Goal: Task Accomplishment & Management: Use online tool/utility

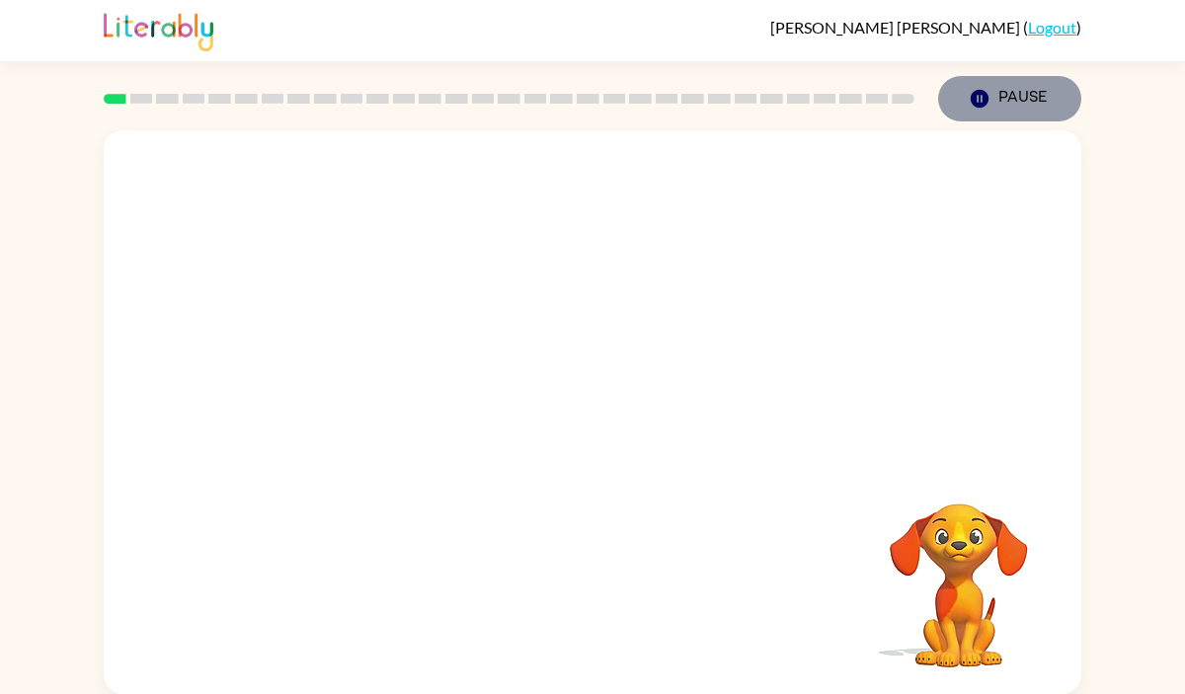
click at [993, 108] on button "Pause Pause" at bounding box center [1009, 98] width 143 height 45
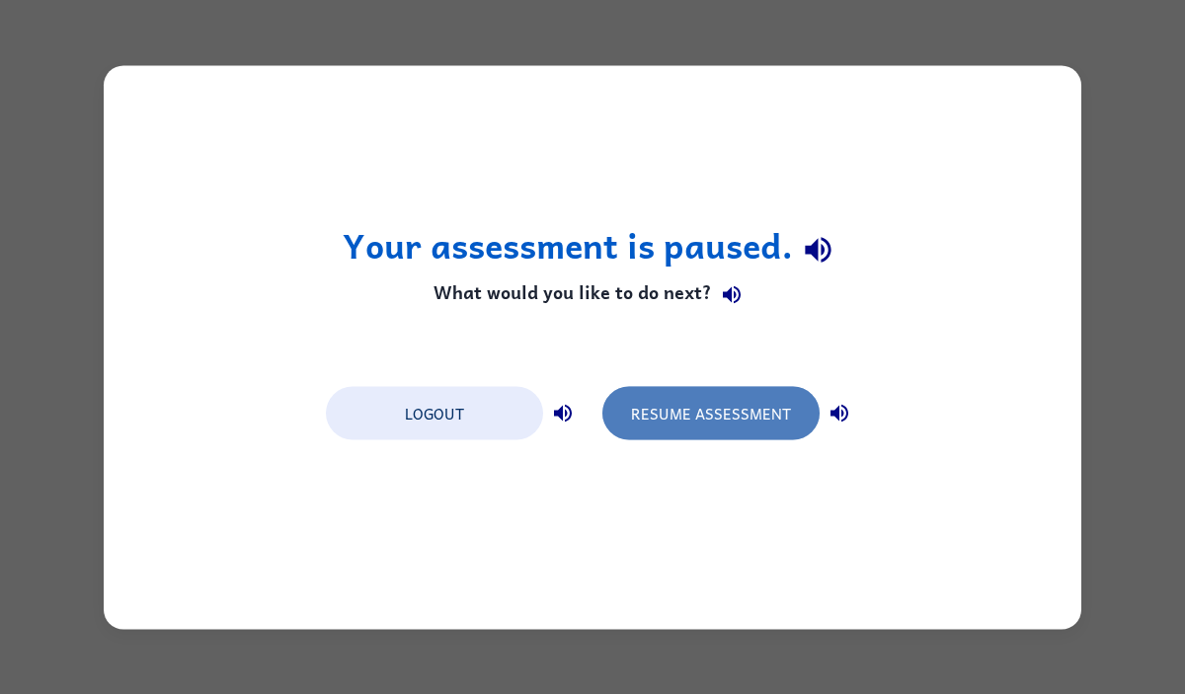
click at [754, 399] on button "Resume Assessment" at bounding box center [710, 412] width 217 height 53
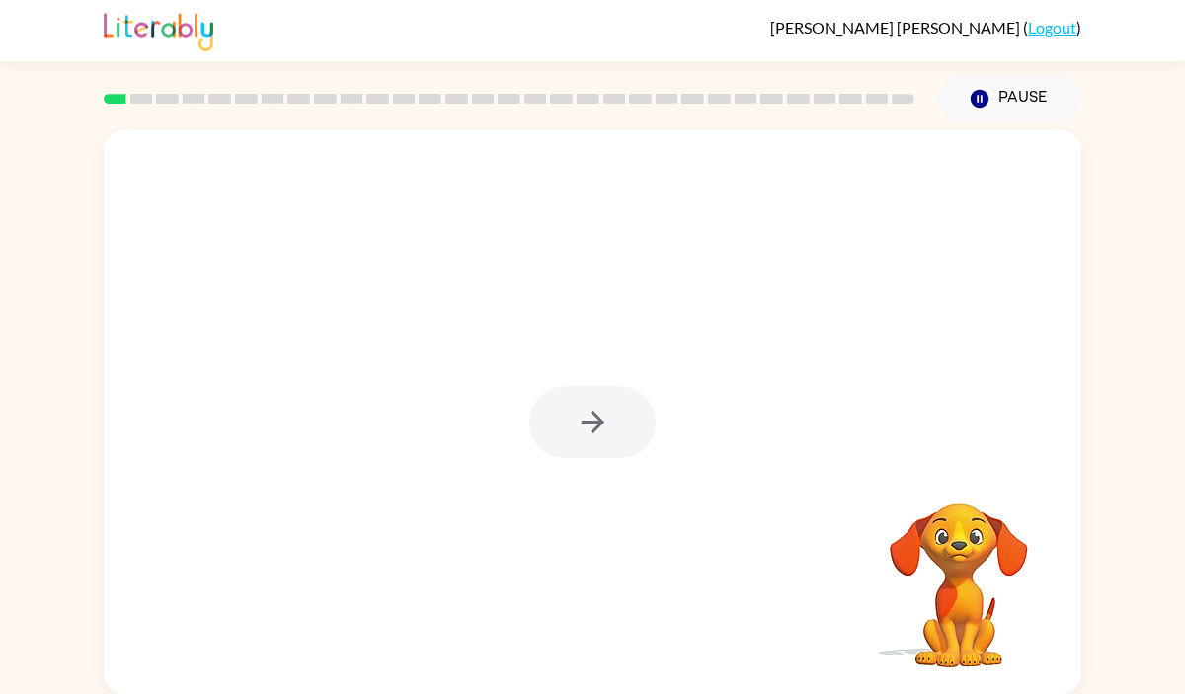
click at [596, 421] on div at bounding box center [592, 422] width 126 height 72
click at [596, 421] on icon "button" at bounding box center [592, 422] width 23 height 23
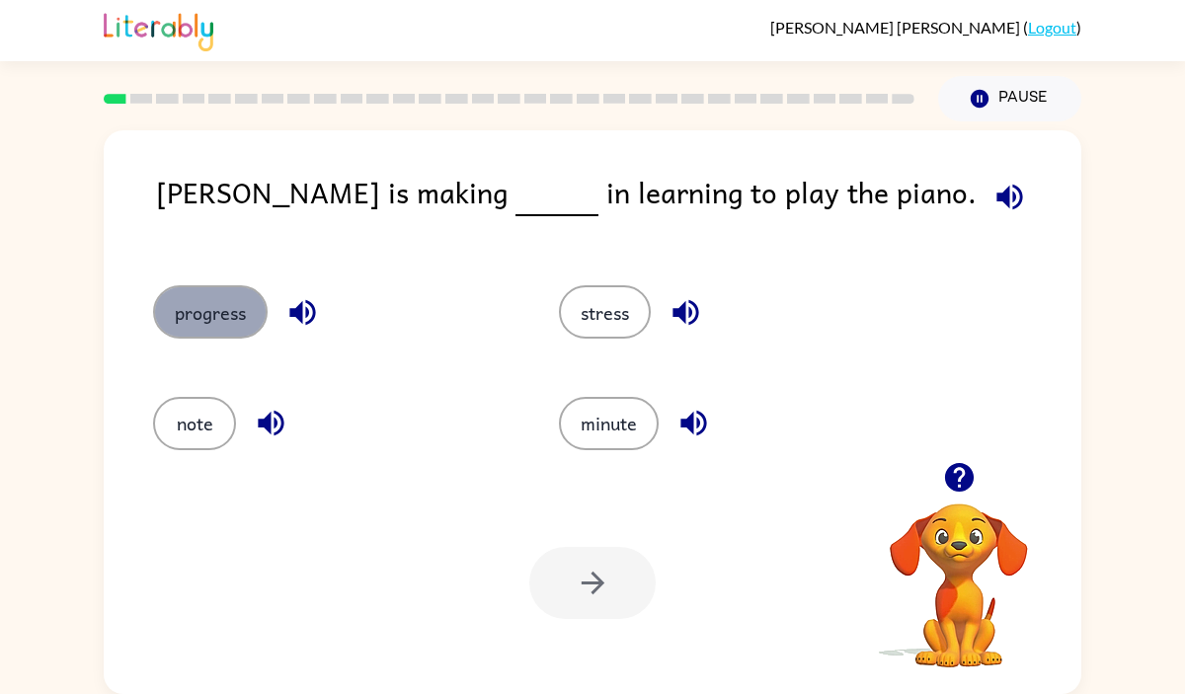
click at [212, 313] on button "progress" at bounding box center [210, 311] width 115 height 53
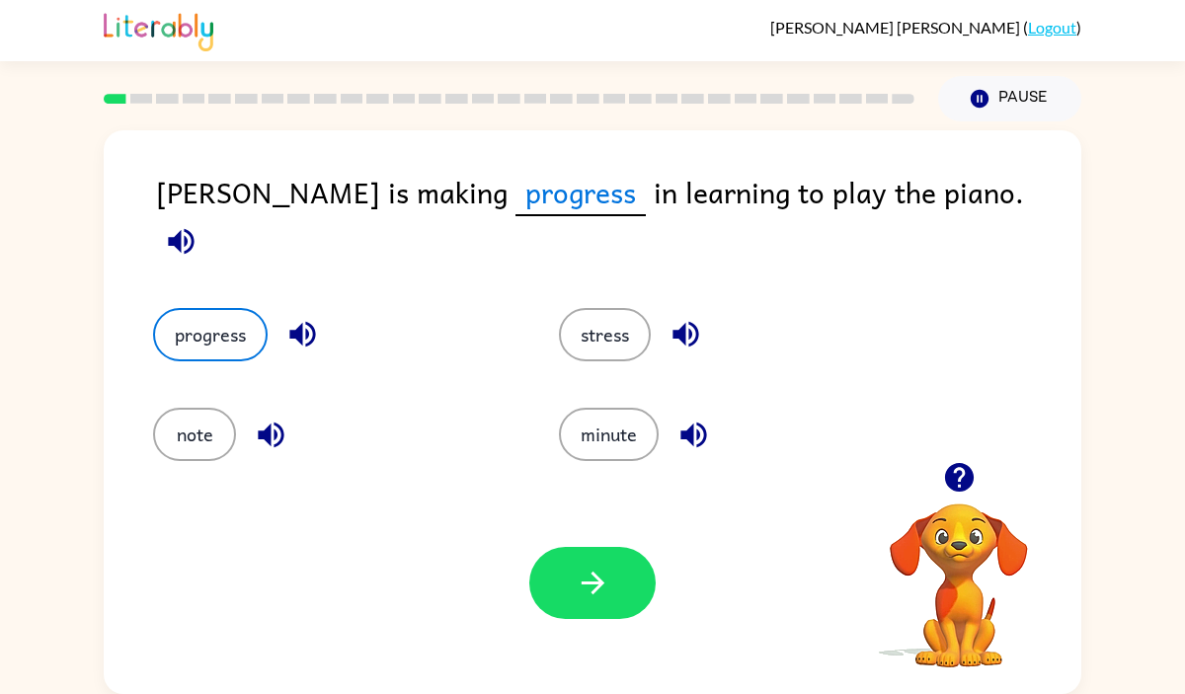
click at [591, 542] on div "Your browser must support playing .mp4 files to use Literably. Please try using…" at bounding box center [592, 583] width 977 height 222
click at [592, 563] on button "button" at bounding box center [592, 583] width 126 height 72
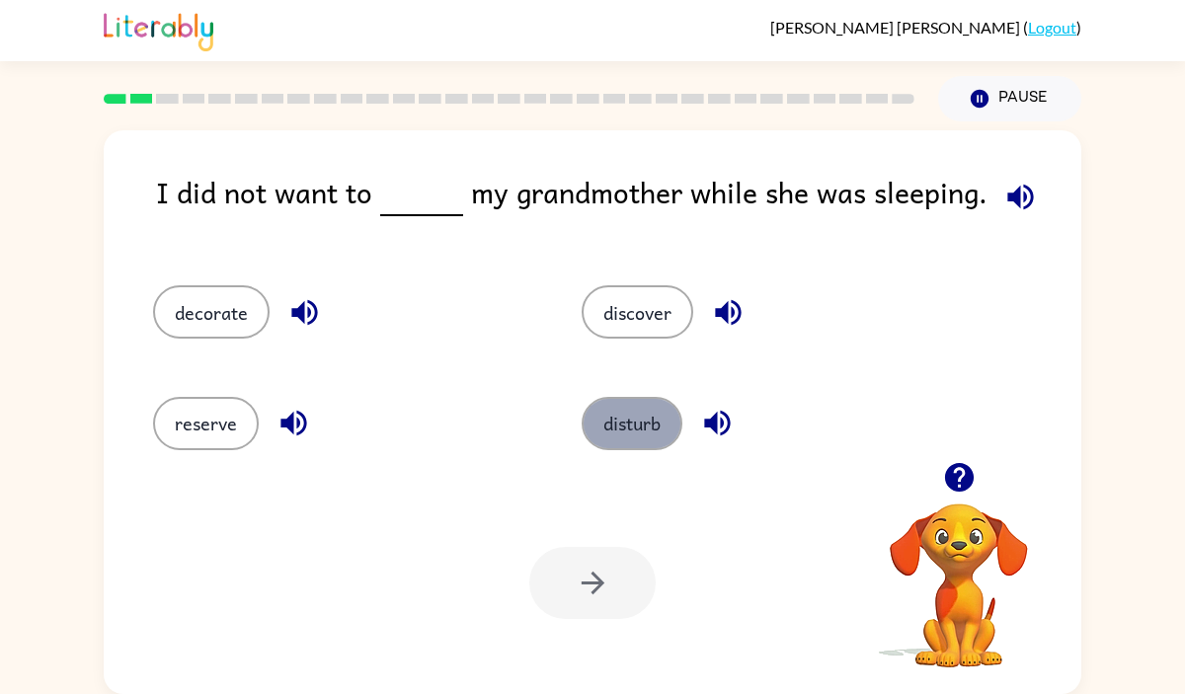
click at [615, 410] on button "disturb" at bounding box center [632, 423] width 101 height 53
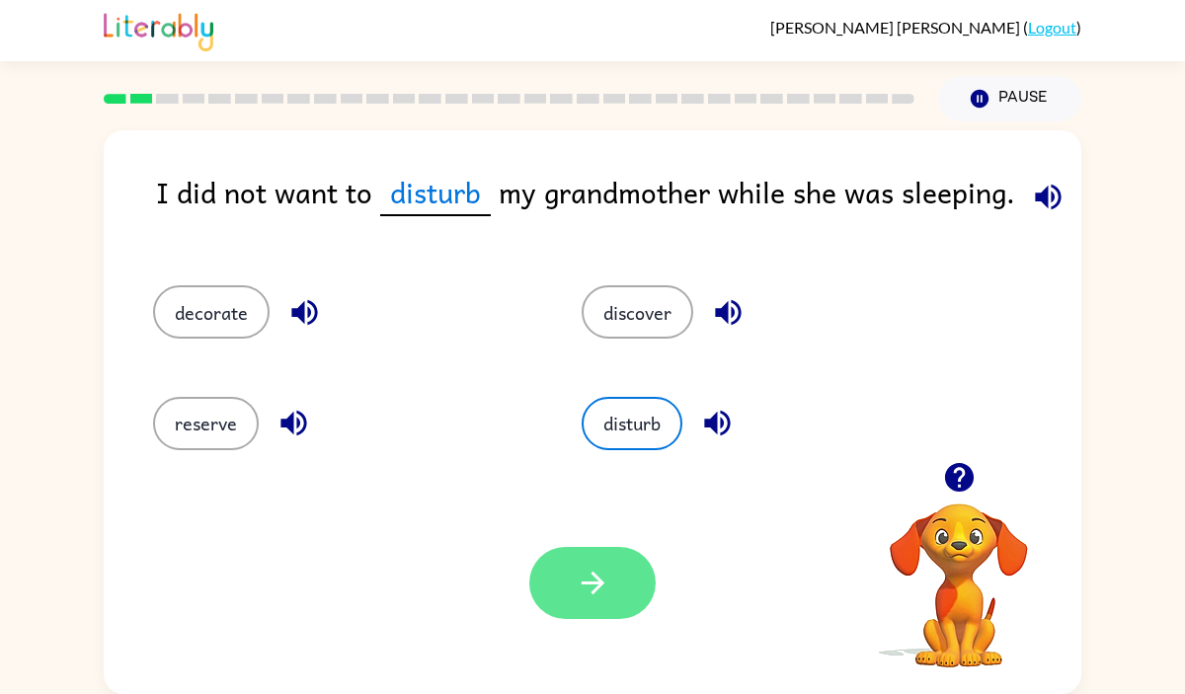
click at [571, 586] on button "button" at bounding box center [592, 583] width 126 height 72
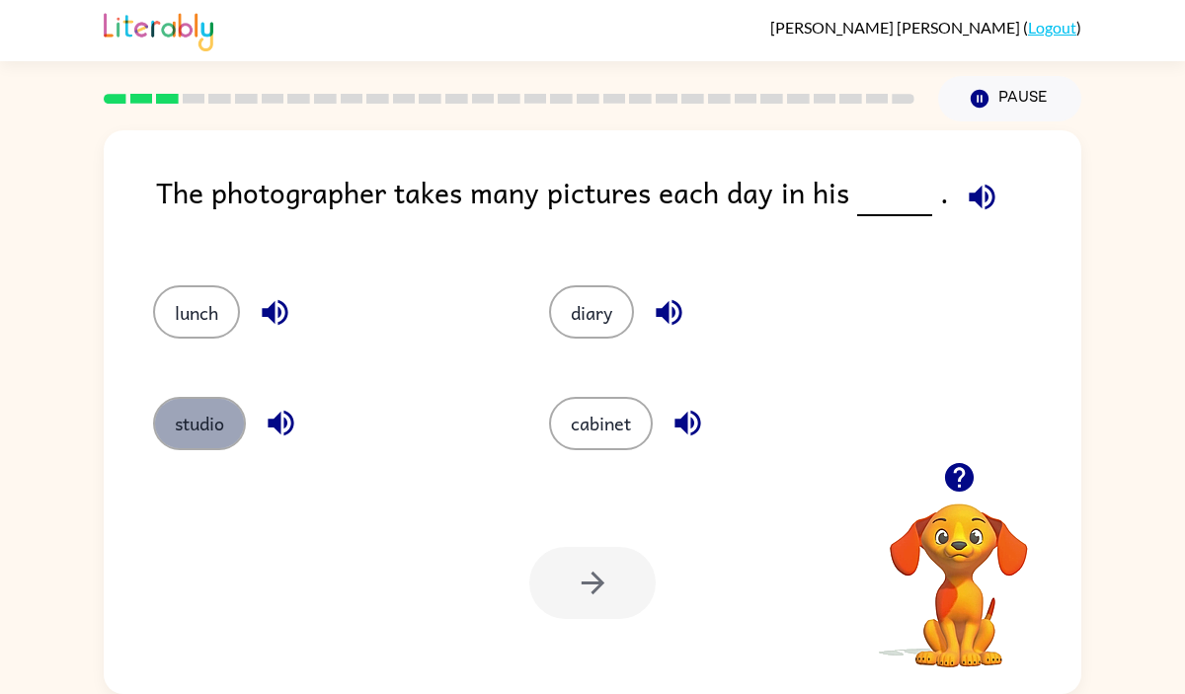
click at [195, 423] on button "studio" at bounding box center [199, 423] width 93 height 53
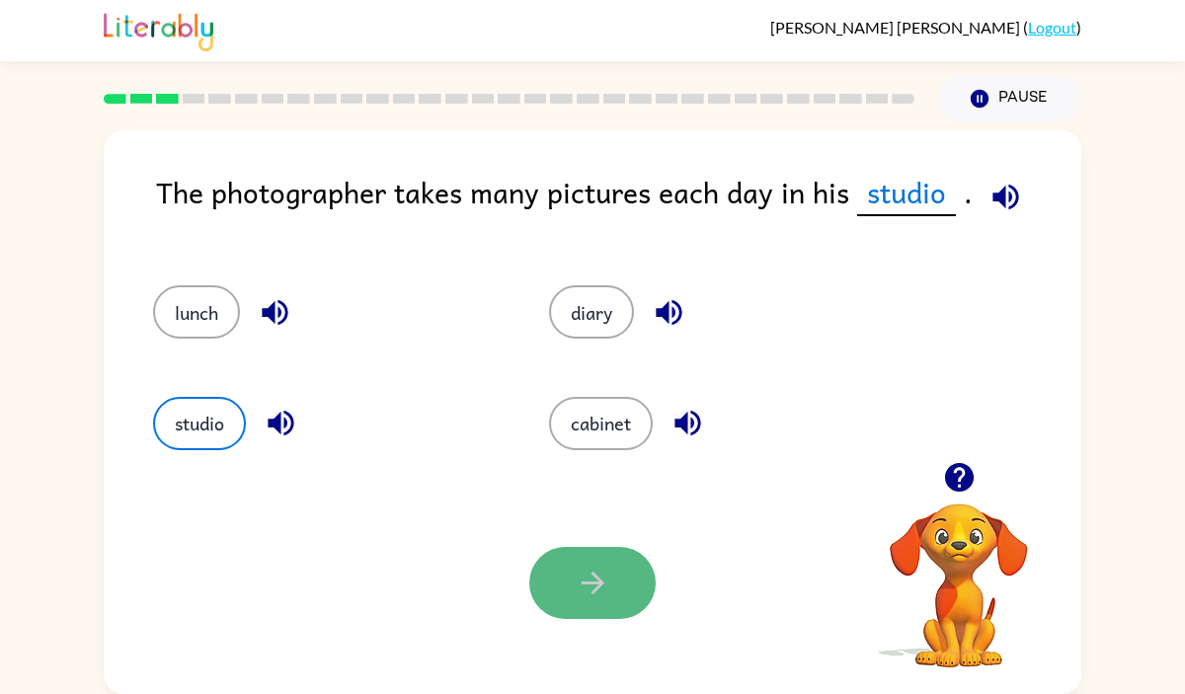
click at [580, 570] on icon "button" at bounding box center [593, 583] width 35 height 35
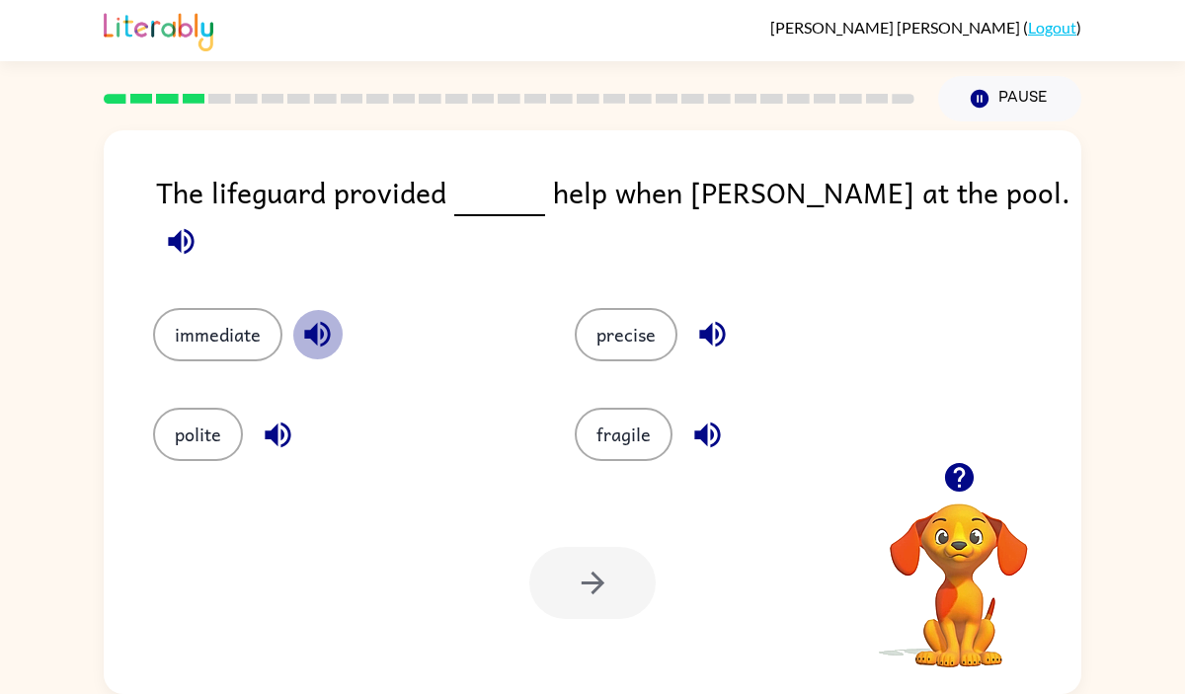
click at [317, 317] on icon "button" at bounding box center [317, 334] width 35 height 35
click at [250, 308] on button "immediate" at bounding box center [217, 334] width 129 height 53
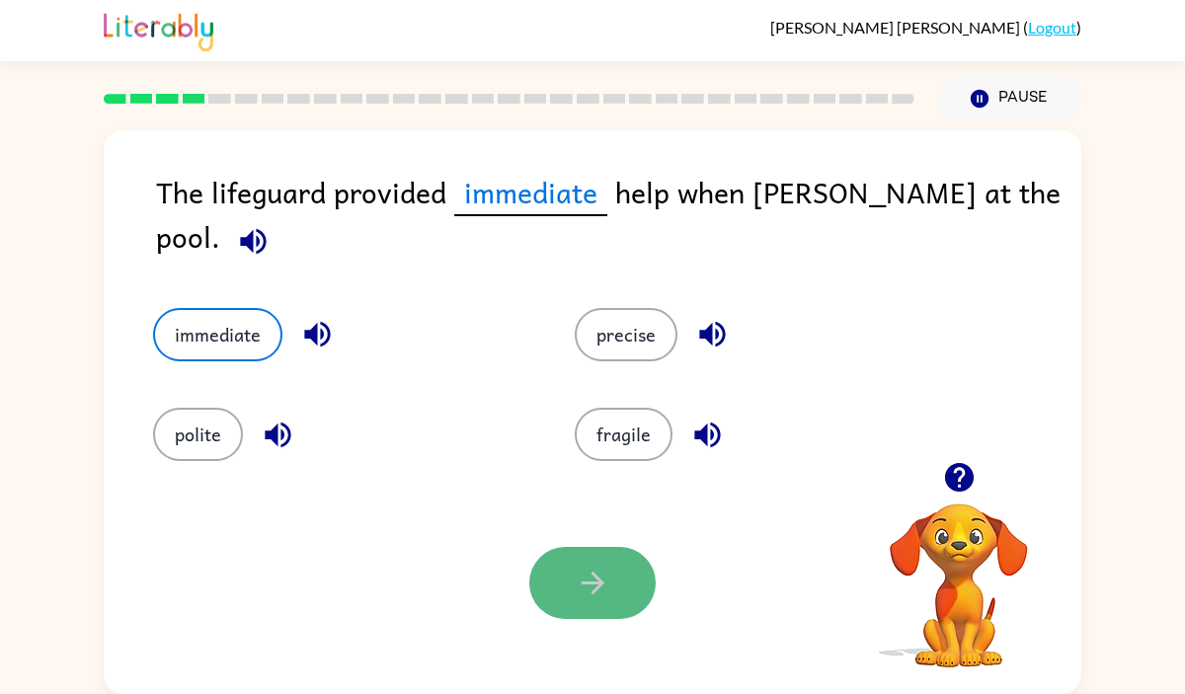
click at [594, 577] on icon "button" at bounding box center [592, 583] width 23 height 23
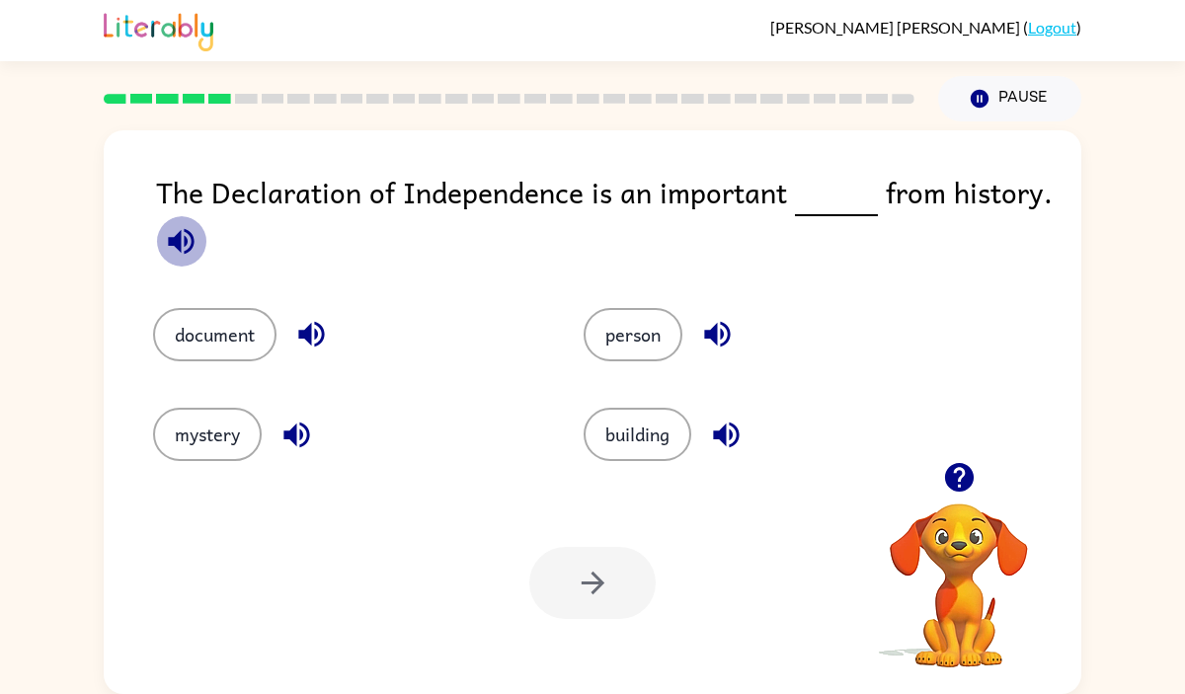
click at [165, 232] on icon "button" at bounding box center [181, 241] width 35 height 35
click at [212, 330] on button "document" at bounding box center [214, 334] width 123 height 53
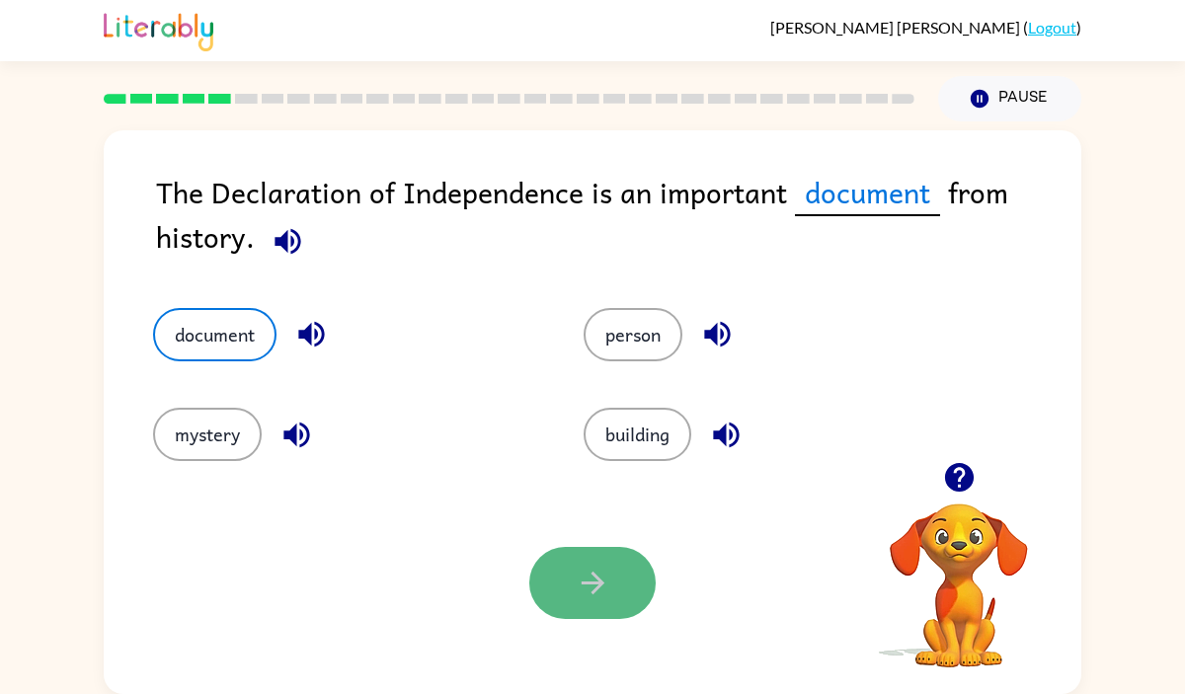
click at [579, 551] on button "button" at bounding box center [592, 583] width 126 height 72
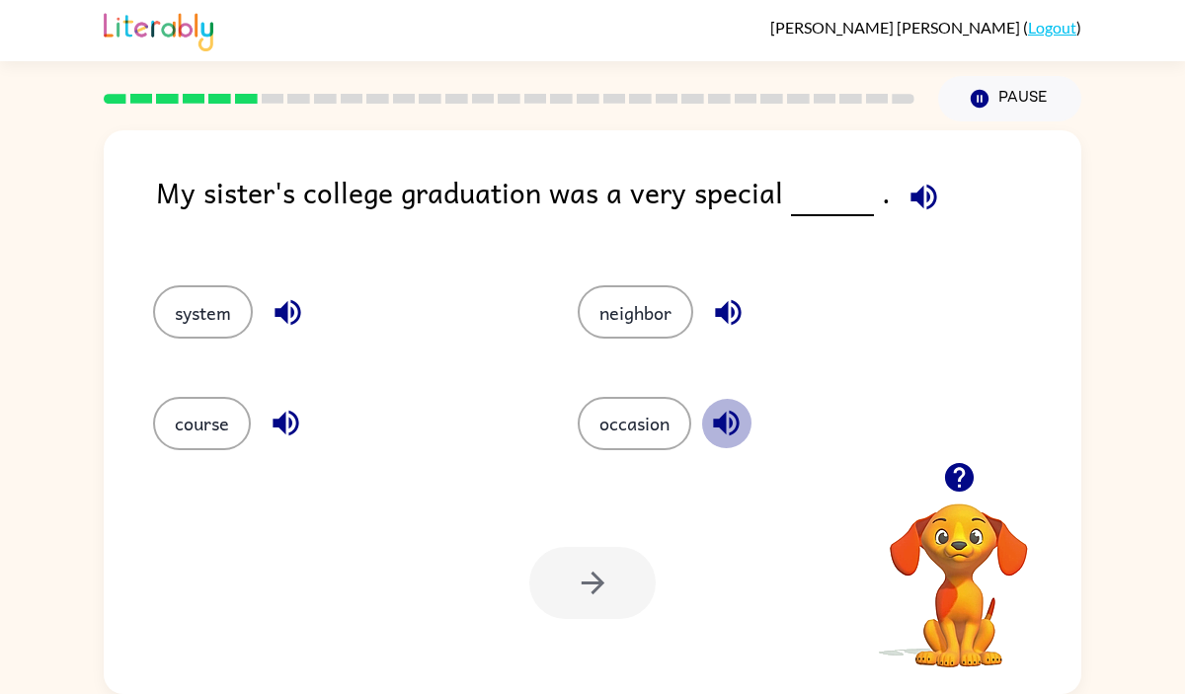
click at [708, 423] on button "button" at bounding box center [726, 423] width 50 height 50
click at [601, 440] on button "occasion" at bounding box center [635, 423] width 114 height 53
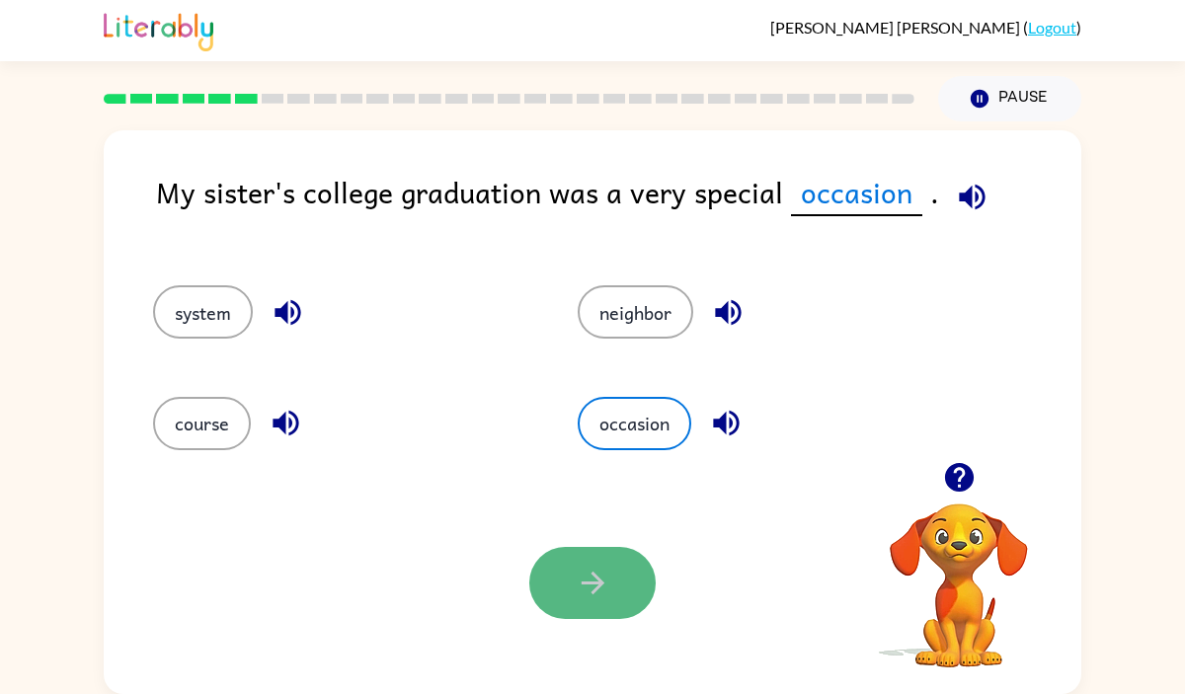
click at [588, 579] on icon "button" at bounding box center [593, 583] width 35 height 35
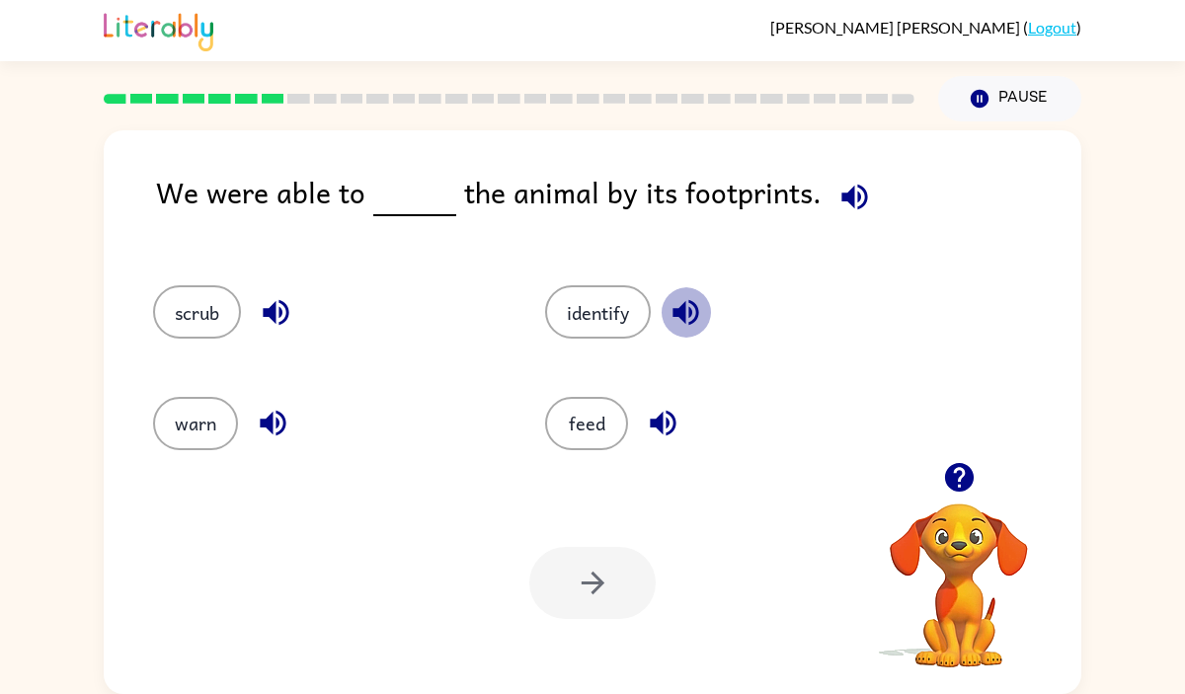
click at [679, 311] on icon "button" at bounding box center [685, 313] width 26 height 26
click at [600, 314] on button "identify" at bounding box center [598, 311] width 106 height 53
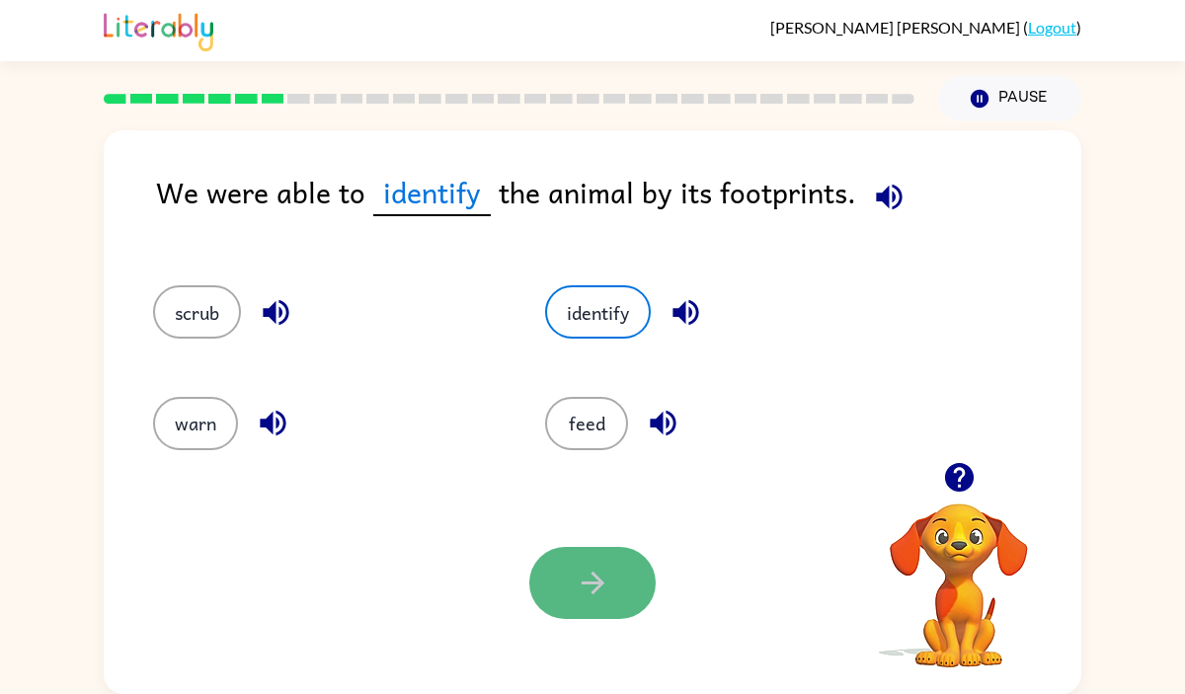
click at [588, 558] on button "button" at bounding box center [592, 583] width 126 height 72
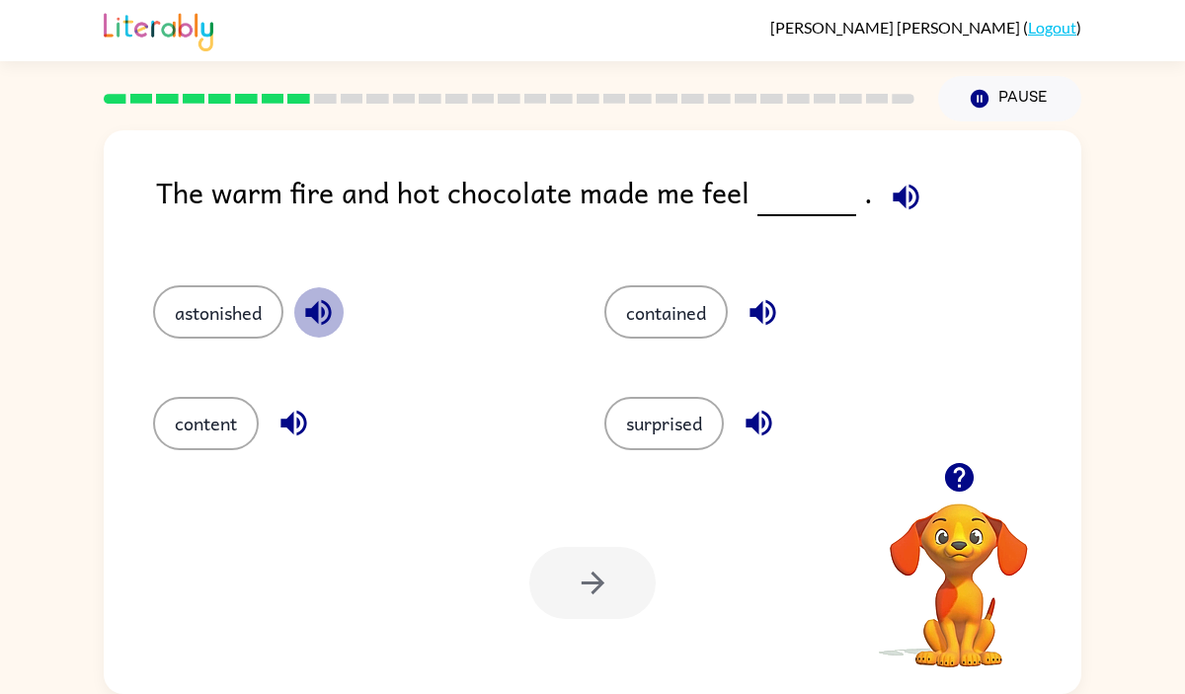
click at [317, 314] on icon "button" at bounding box center [318, 313] width 26 height 26
click at [297, 421] on icon "button" at bounding box center [293, 423] width 35 height 35
click at [759, 303] on icon "button" at bounding box center [762, 312] width 35 height 35
click at [758, 403] on button "button" at bounding box center [759, 423] width 50 height 50
click at [682, 316] on button "contained" at bounding box center [665, 311] width 123 height 53
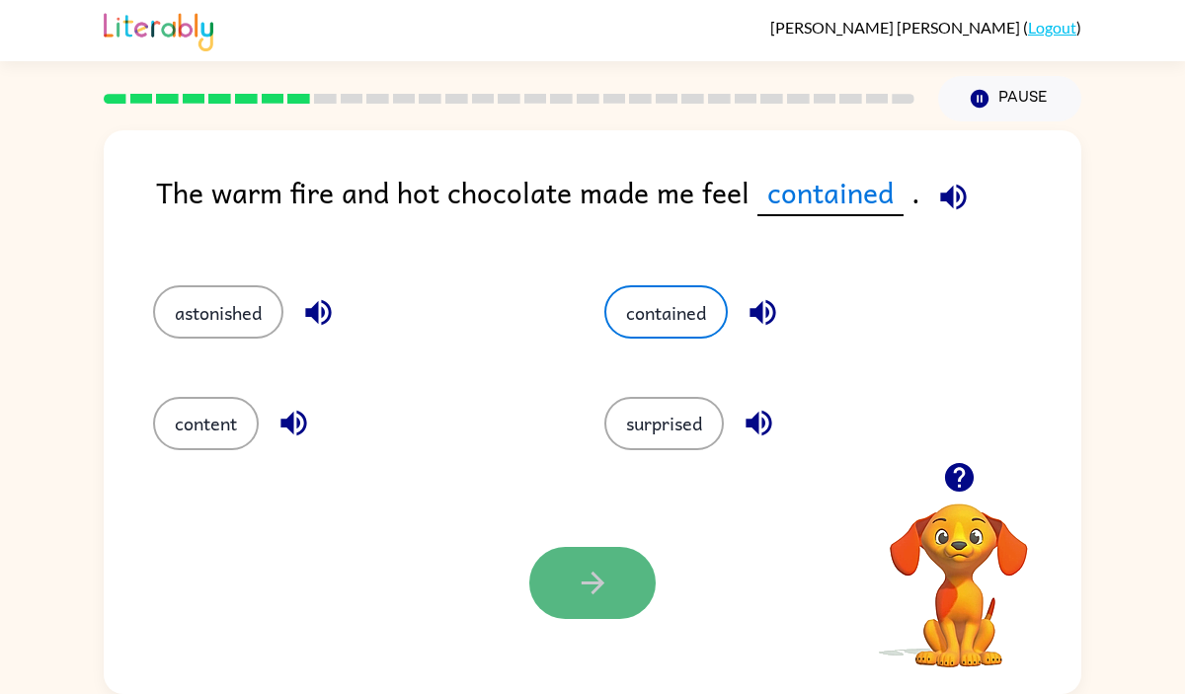
click at [562, 592] on button "button" at bounding box center [592, 583] width 126 height 72
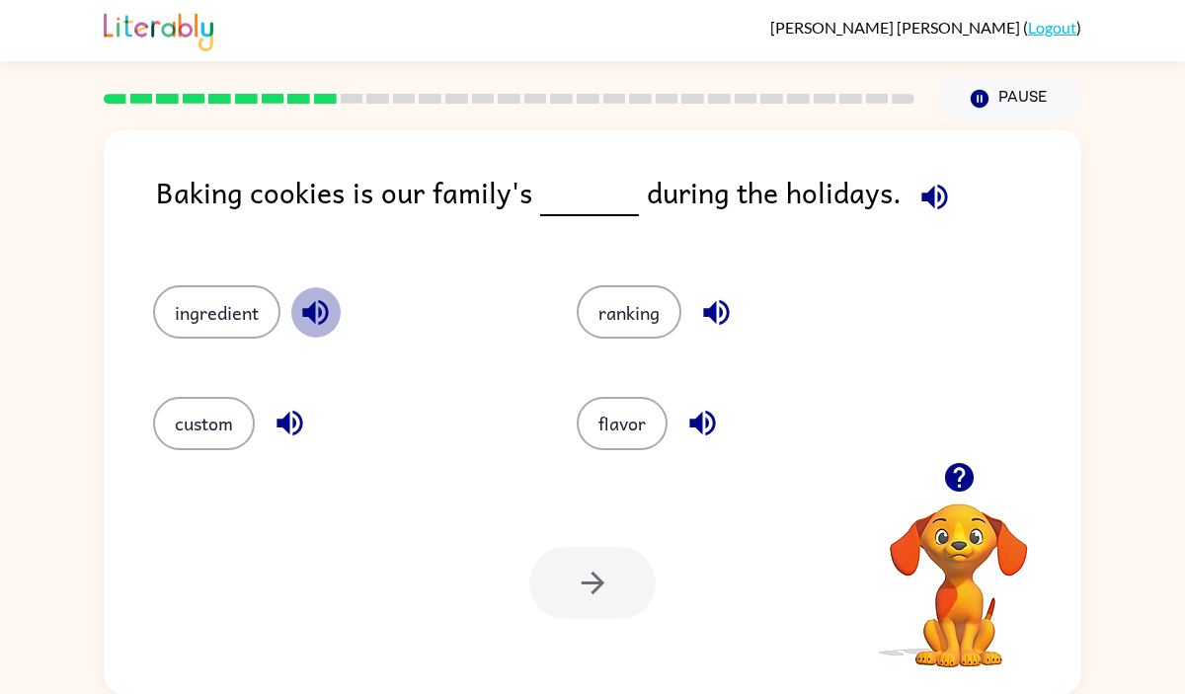
click at [303, 312] on icon "button" at bounding box center [315, 313] width 26 height 26
click at [289, 434] on icon "button" at bounding box center [290, 423] width 35 height 35
click at [717, 300] on icon "button" at bounding box center [716, 312] width 35 height 35
click at [708, 421] on icon "button" at bounding box center [702, 424] width 26 height 26
click at [236, 426] on button "custom" at bounding box center [204, 423] width 102 height 53
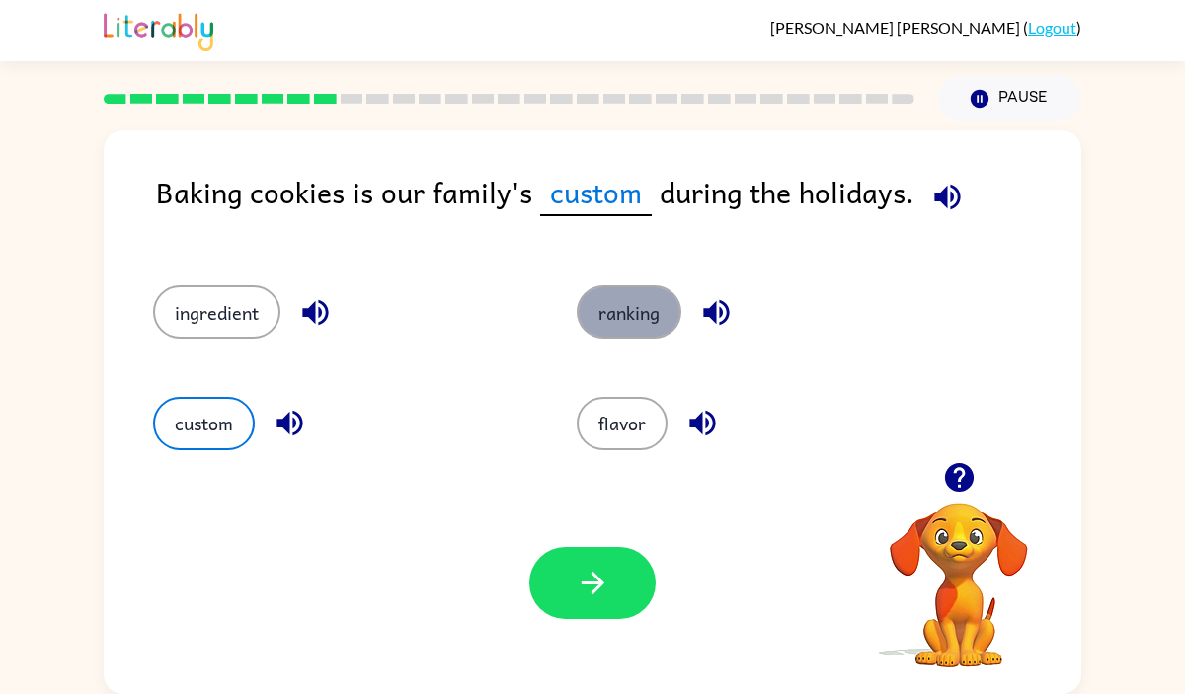
click at [610, 302] on button "ranking" at bounding box center [629, 311] width 105 height 53
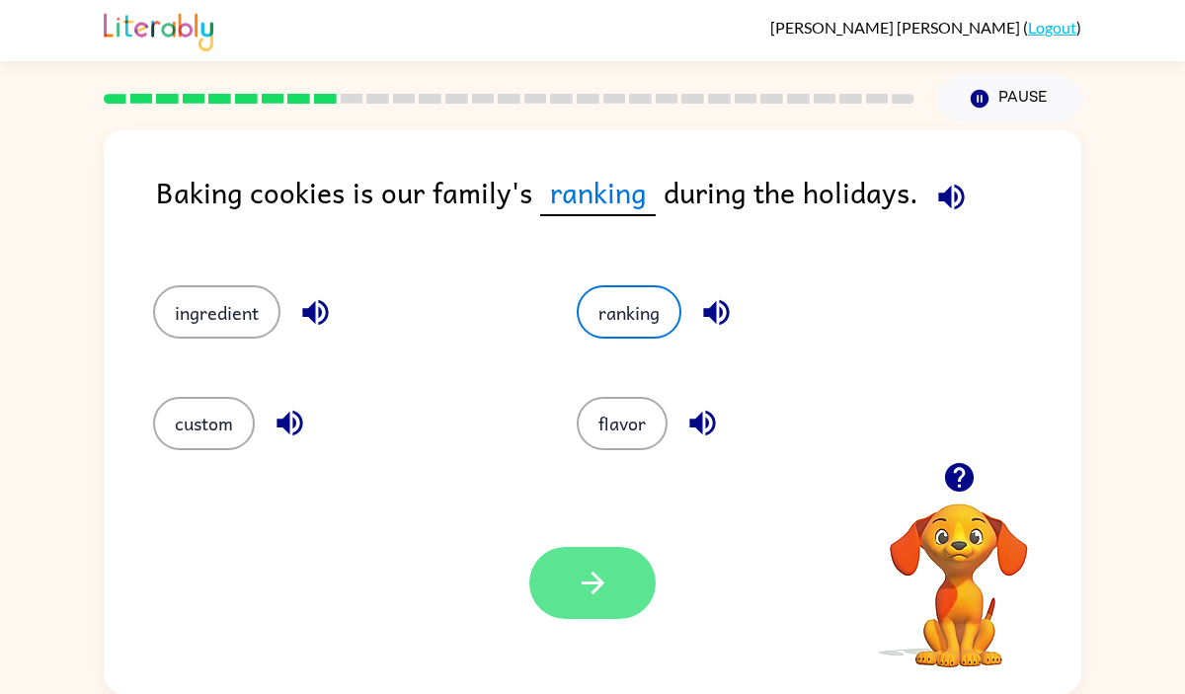
click at [592, 576] on icon "button" at bounding box center [592, 583] width 23 height 23
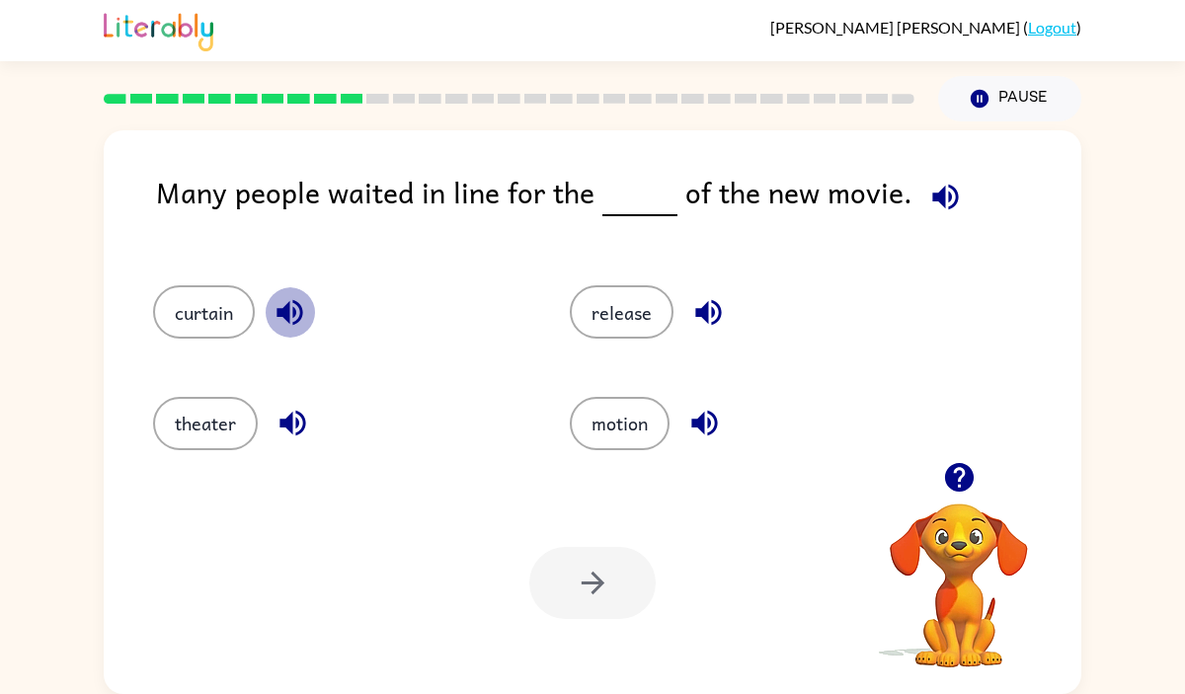
click at [306, 294] on button "button" at bounding box center [290, 312] width 50 height 50
click at [268, 435] on div "theater" at bounding box center [338, 423] width 371 height 53
click at [298, 413] on icon "button" at bounding box center [292, 424] width 26 height 26
click at [696, 317] on icon "button" at bounding box center [708, 312] width 35 height 35
click at [709, 430] on icon "button" at bounding box center [704, 423] width 35 height 35
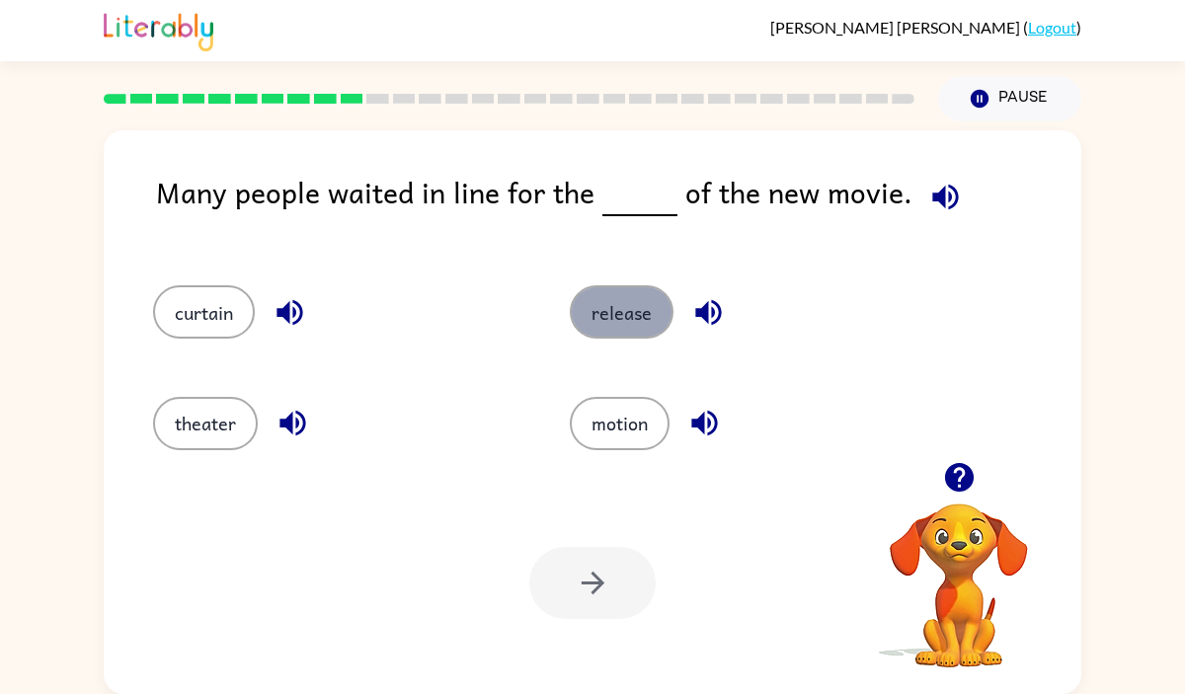
click at [641, 327] on button "release" at bounding box center [622, 311] width 104 height 53
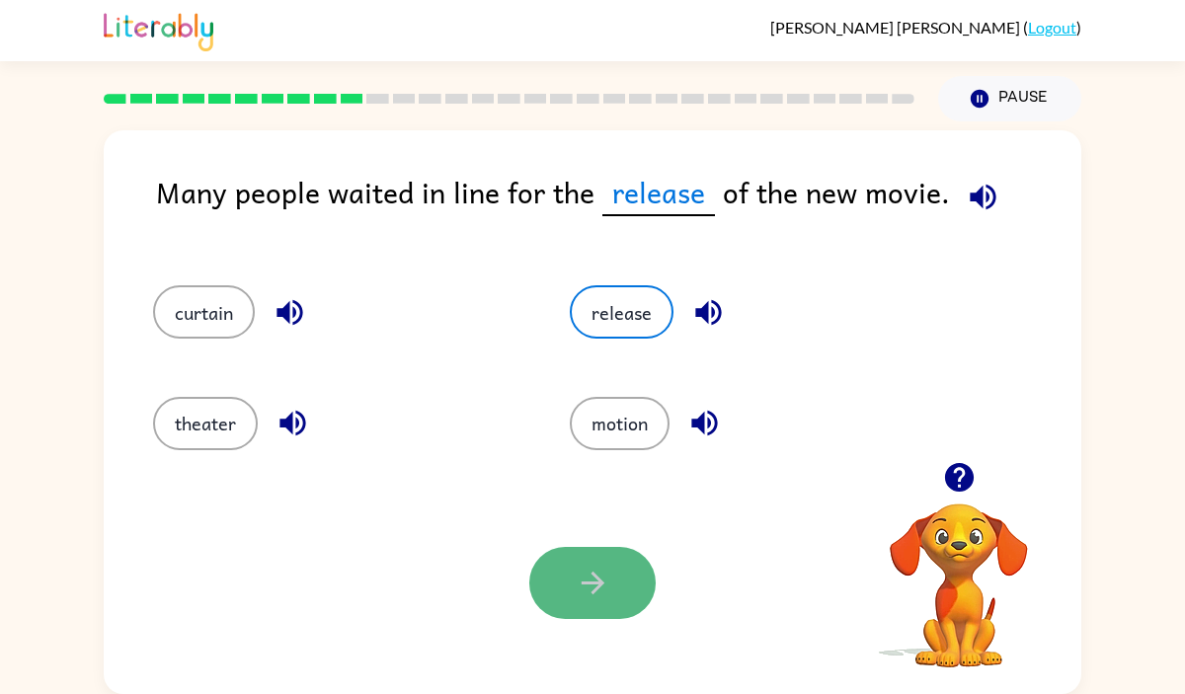
click at [594, 574] on icon "button" at bounding box center [593, 583] width 35 height 35
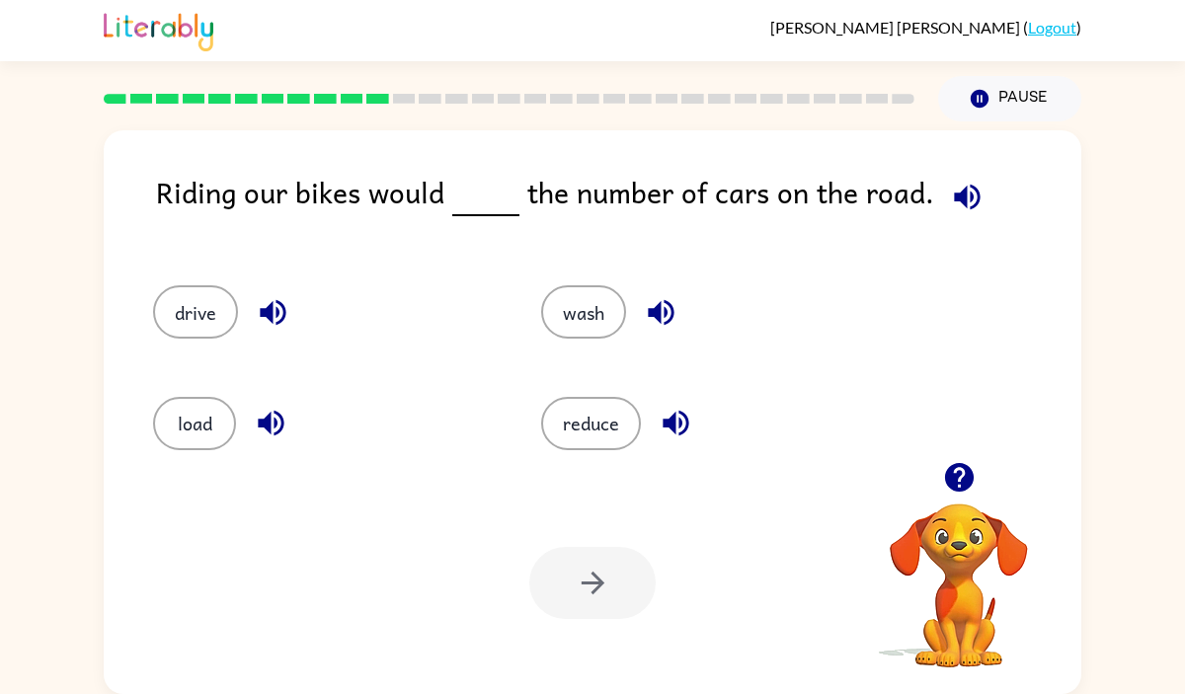
click at [678, 415] on icon "button" at bounding box center [676, 423] width 35 height 35
click at [282, 417] on icon "button" at bounding box center [271, 423] width 35 height 35
click at [279, 308] on icon "button" at bounding box center [273, 312] width 35 height 35
click at [630, 429] on button "reduce" at bounding box center [591, 423] width 100 height 53
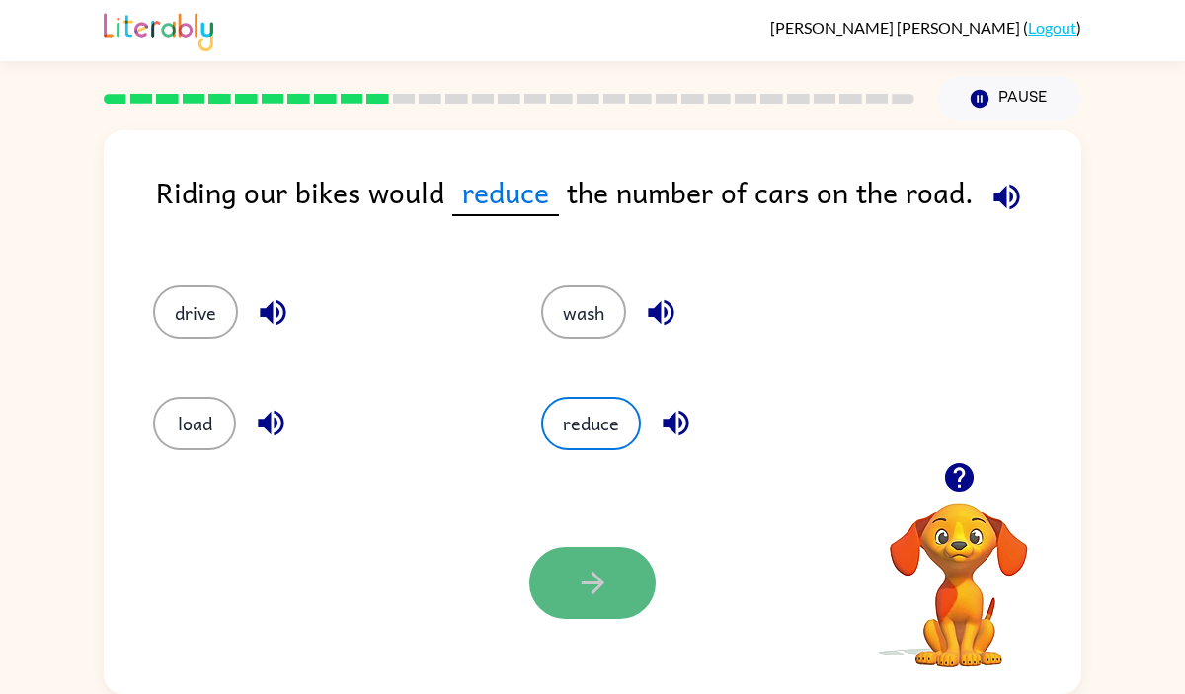
click at [578, 583] on icon "button" at bounding box center [593, 583] width 35 height 35
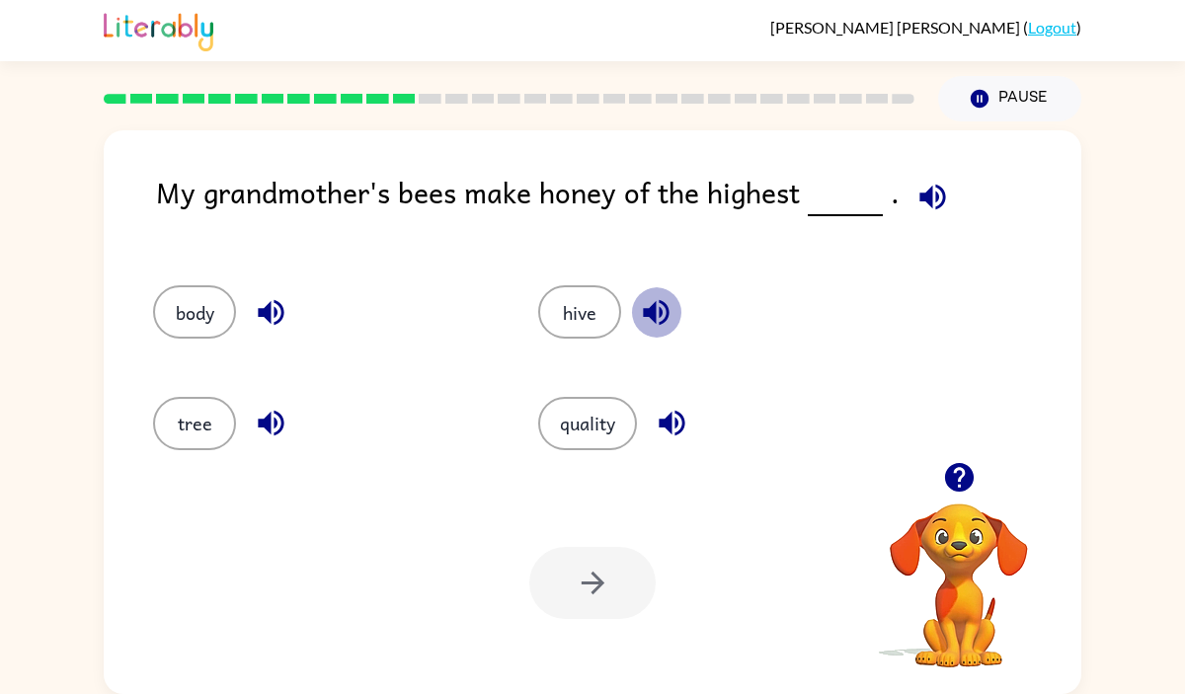
click at [662, 305] on icon "button" at bounding box center [656, 312] width 35 height 35
click at [668, 439] on icon "button" at bounding box center [672, 423] width 35 height 35
click at [619, 438] on button "quality" at bounding box center [587, 423] width 99 height 53
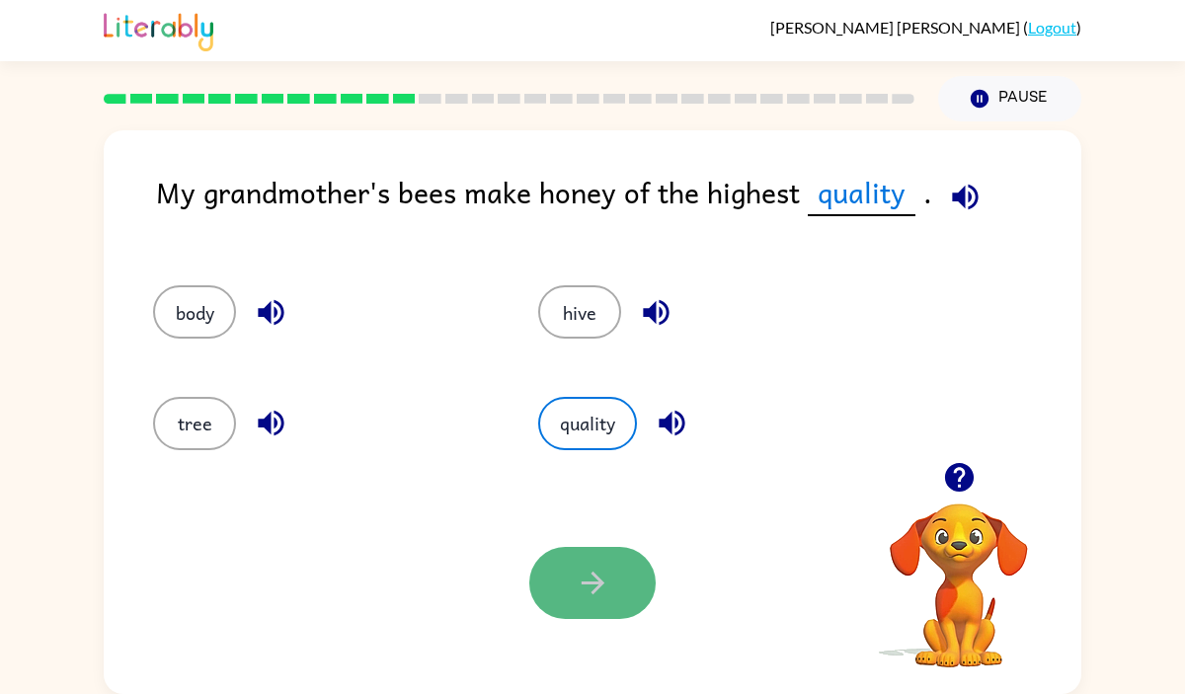
click at [617, 578] on button "button" at bounding box center [592, 583] width 126 height 72
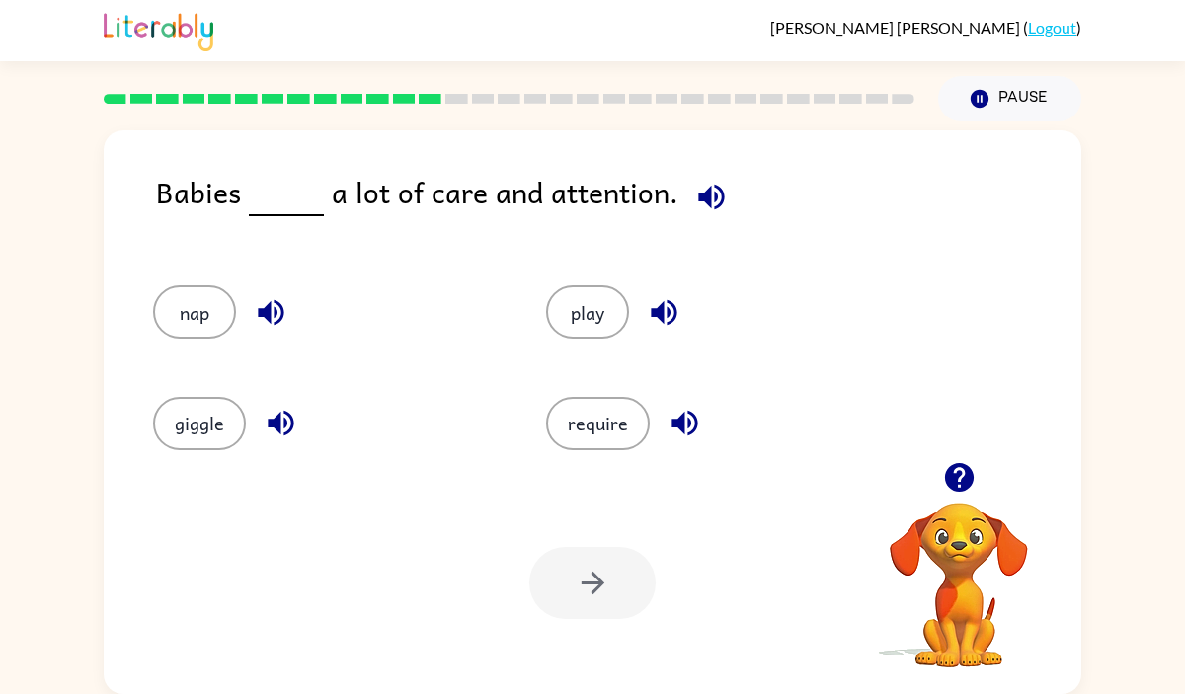
click at [655, 430] on div "require" at bounding box center [720, 423] width 348 height 53
click at [667, 423] on icon "button" at bounding box center [684, 423] width 35 height 35
click at [548, 413] on button "require" at bounding box center [598, 423] width 104 height 53
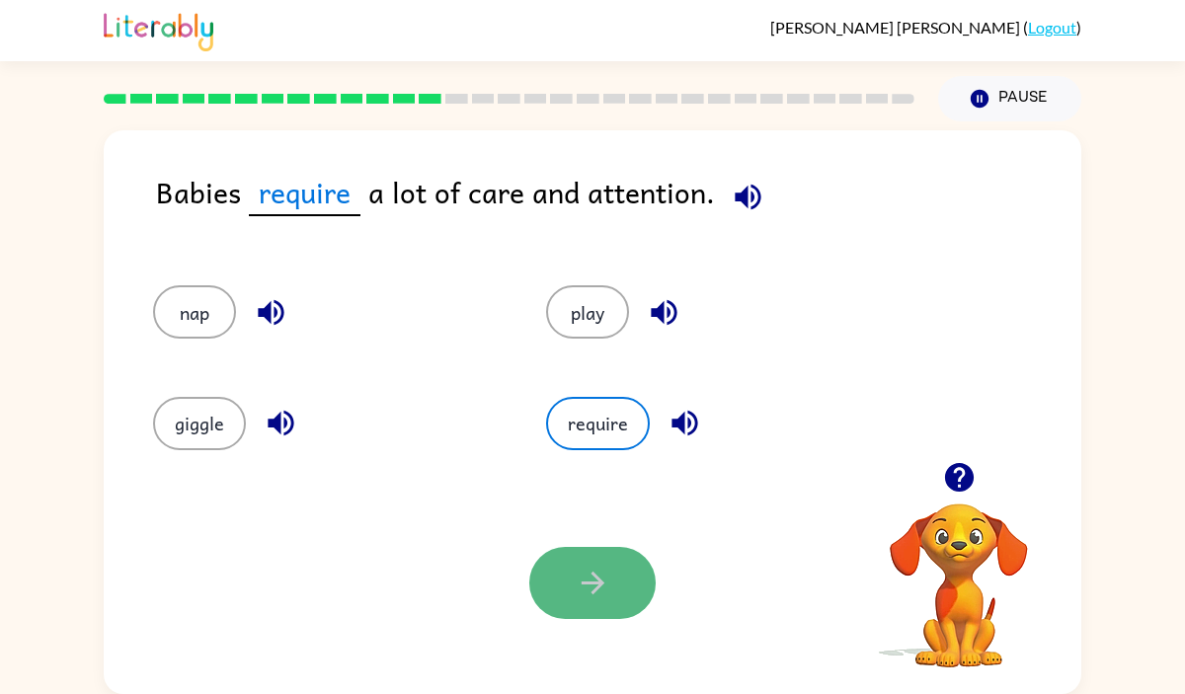
click at [566, 593] on button "button" at bounding box center [592, 583] width 126 height 72
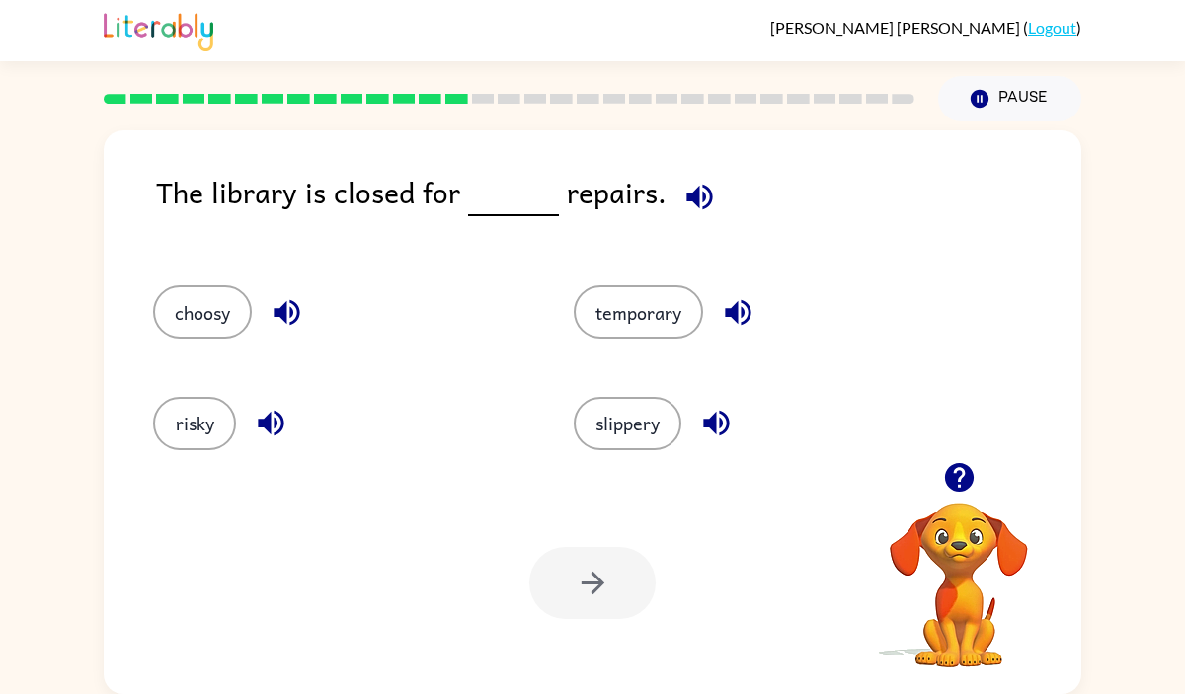
click at [287, 302] on icon "button" at bounding box center [286, 313] width 26 height 26
click at [270, 421] on icon "button" at bounding box center [271, 424] width 26 height 26
click at [741, 305] on icon "button" at bounding box center [738, 312] width 35 height 35
click at [708, 416] on icon "button" at bounding box center [716, 423] width 35 height 35
click at [185, 429] on button "risky" at bounding box center [194, 423] width 83 height 53
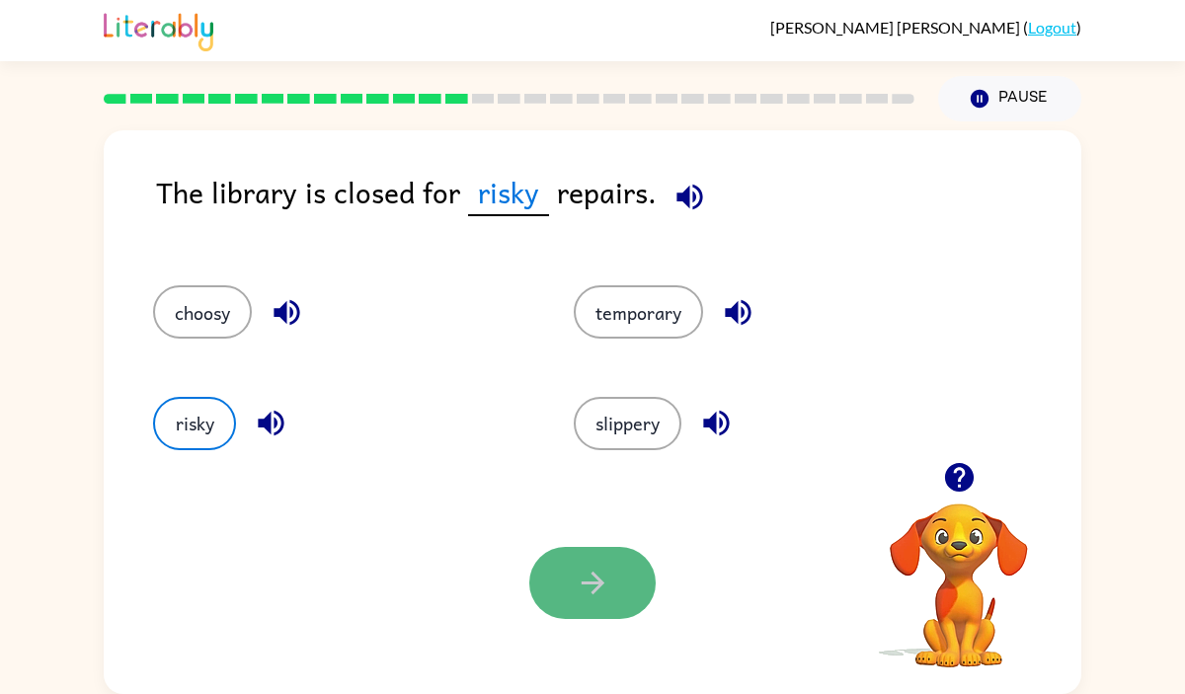
click at [597, 577] on icon "button" at bounding box center [593, 583] width 35 height 35
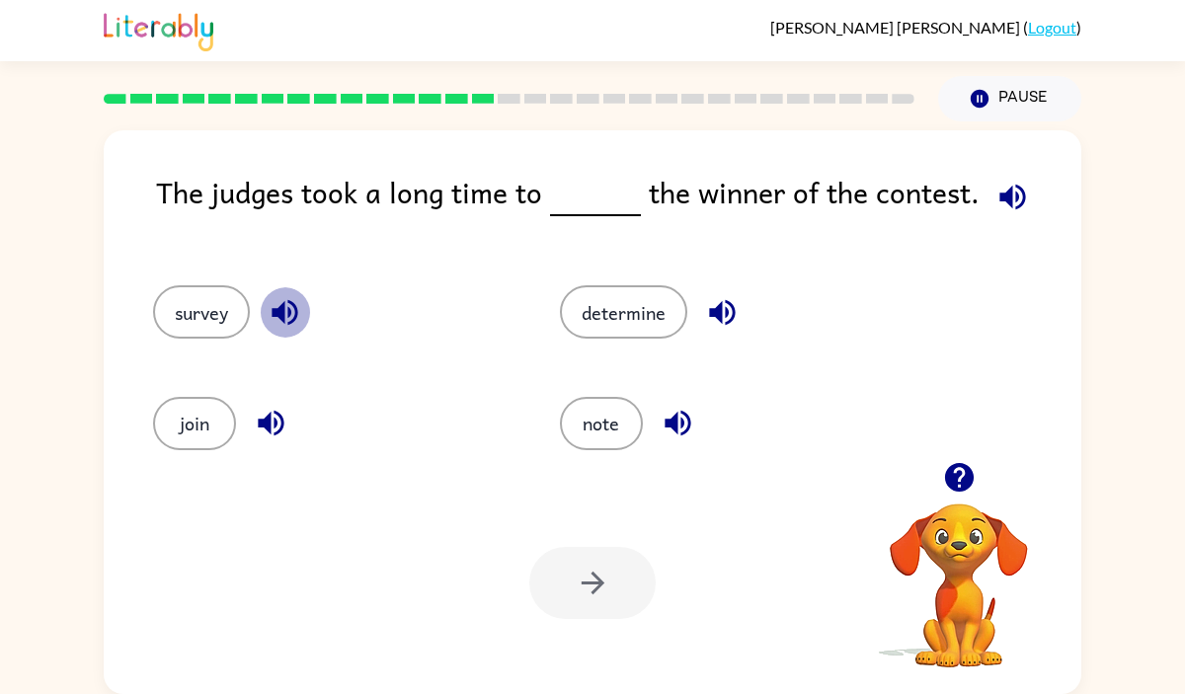
click at [275, 315] on icon "button" at bounding box center [285, 313] width 26 height 26
click at [727, 308] on icon "button" at bounding box center [722, 312] width 35 height 35
click at [624, 315] on button "determine" at bounding box center [623, 311] width 127 height 53
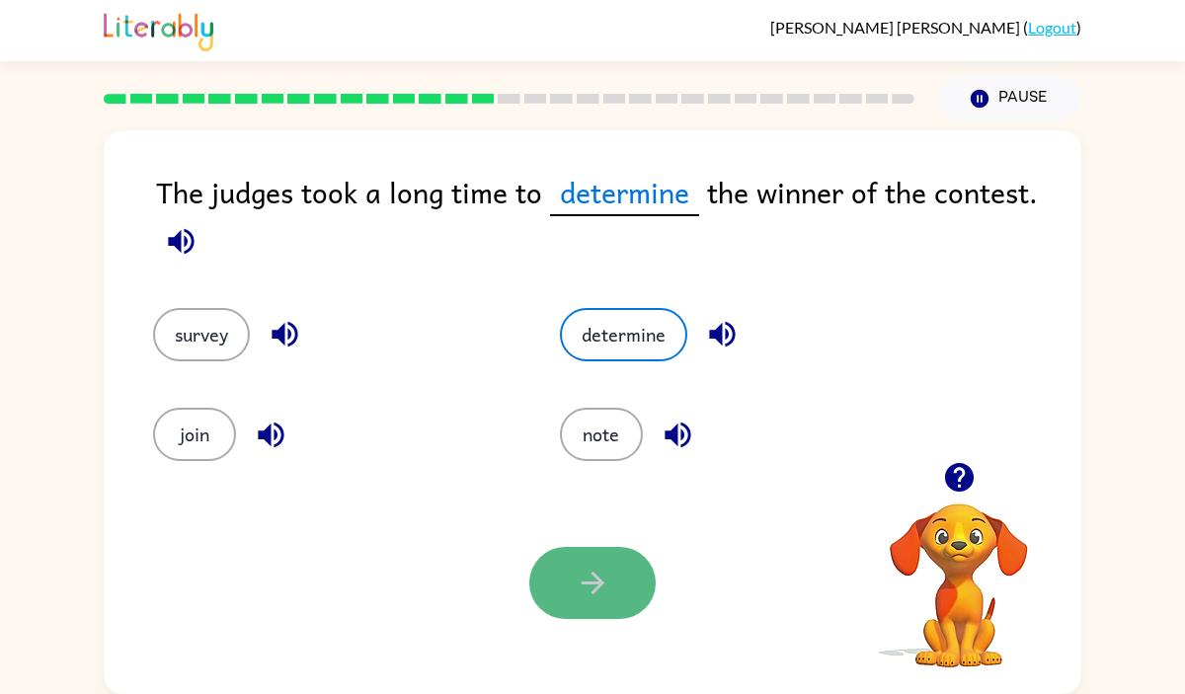
click at [580, 568] on icon "button" at bounding box center [593, 583] width 35 height 35
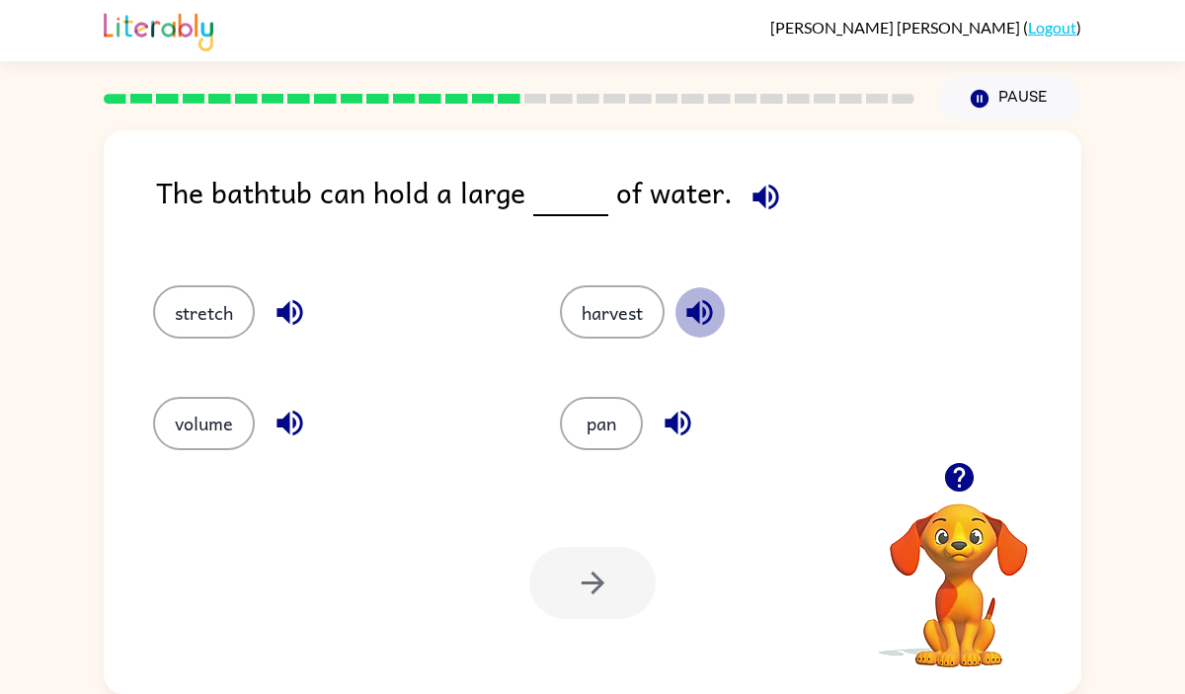
click at [709, 290] on button "button" at bounding box center [699, 312] width 50 height 50
click at [596, 299] on button "harvest" at bounding box center [612, 311] width 105 height 53
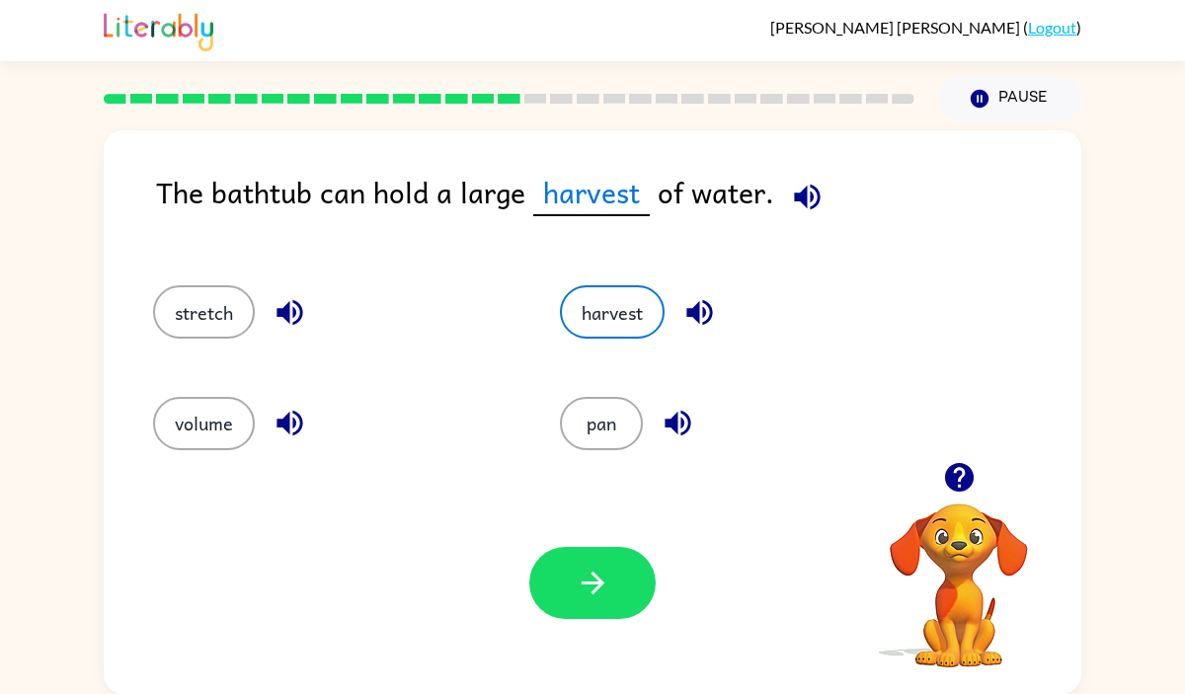
click at [282, 317] on icon "button" at bounding box center [290, 312] width 35 height 35
click at [291, 415] on icon "button" at bounding box center [290, 423] width 35 height 35
click at [595, 576] on icon "button" at bounding box center [592, 583] width 23 height 23
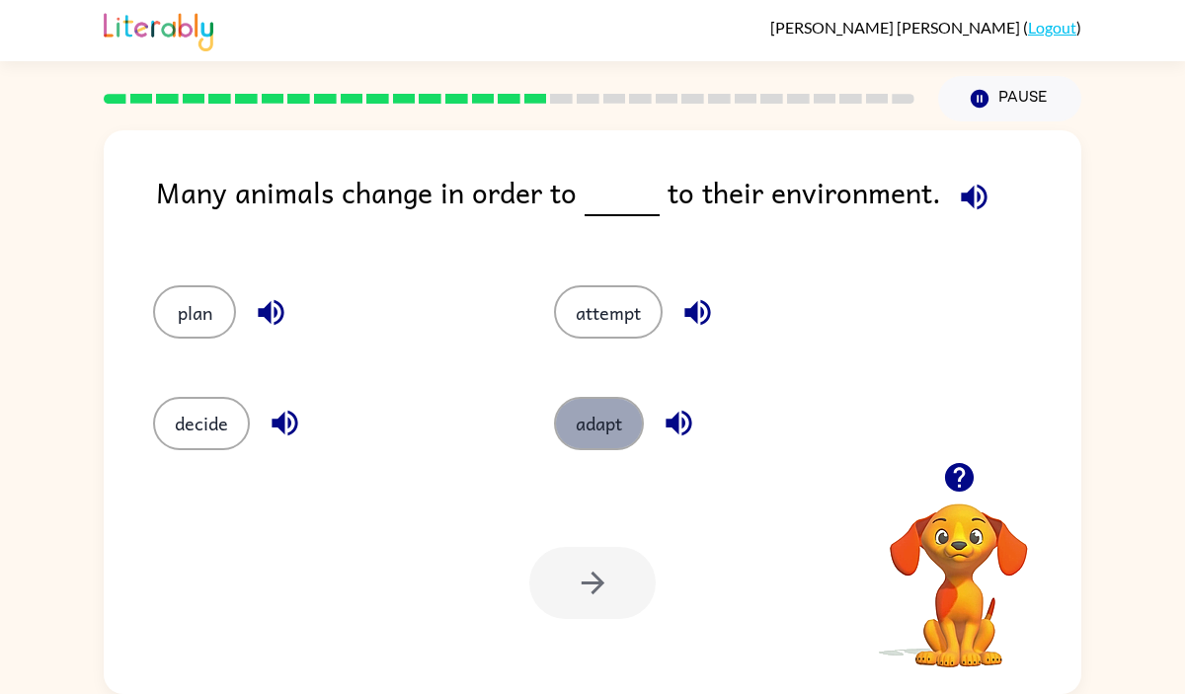
click at [635, 425] on button "adapt" at bounding box center [599, 423] width 90 height 53
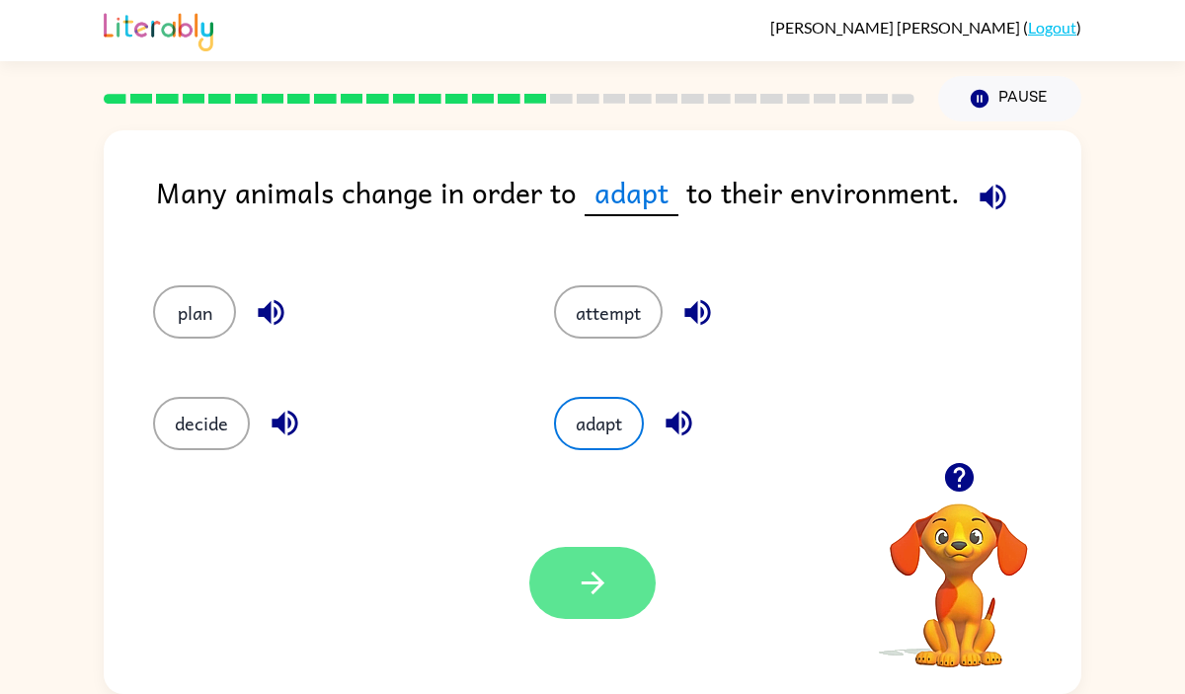
click at [620, 573] on button "button" at bounding box center [592, 583] width 126 height 72
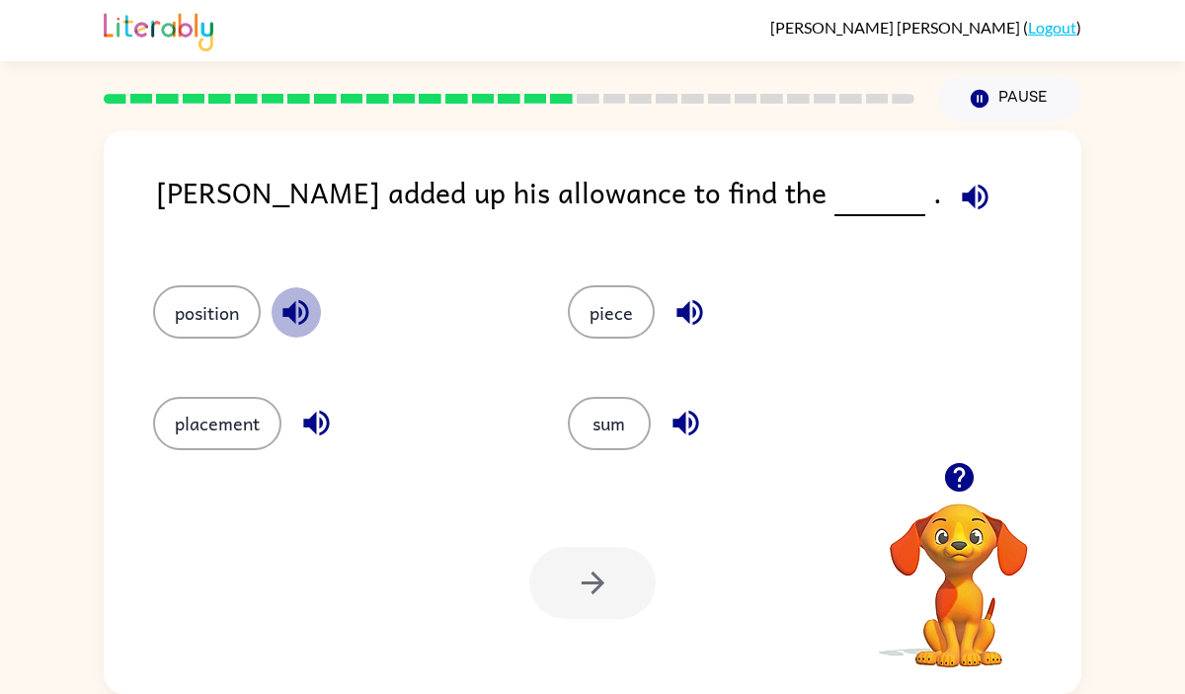
click at [296, 305] on icon "button" at bounding box center [295, 313] width 26 height 26
click at [322, 428] on icon "button" at bounding box center [316, 423] width 35 height 35
click at [688, 409] on icon "button" at bounding box center [685, 423] width 35 height 35
click at [626, 423] on button "sum" at bounding box center [609, 423] width 83 height 53
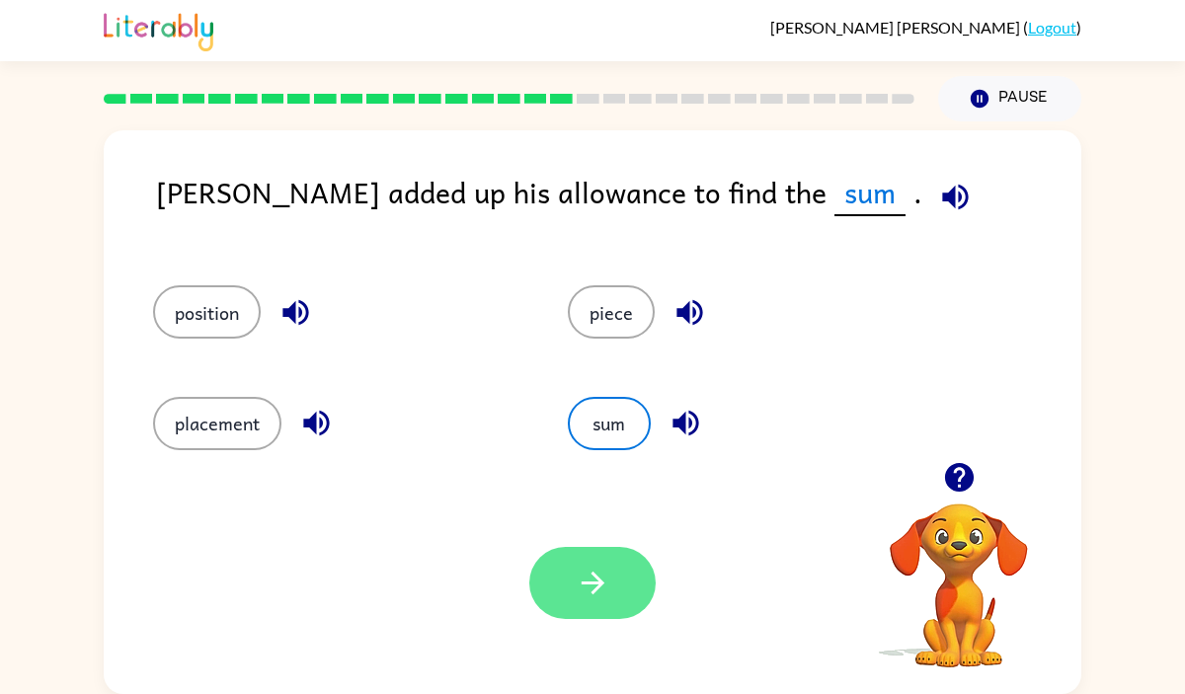
click at [609, 561] on button "button" at bounding box center [592, 583] width 126 height 72
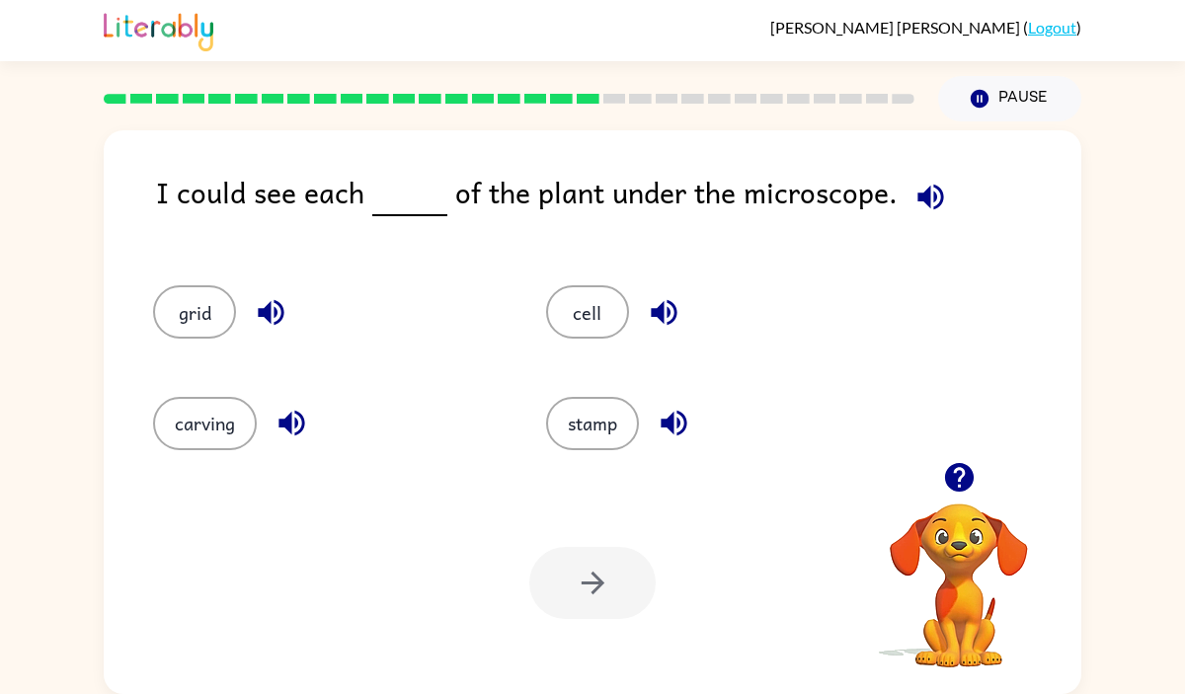
click at [273, 306] on icon "button" at bounding box center [271, 312] width 35 height 35
click at [283, 407] on icon "button" at bounding box center [291, 423] width 35 height 35
click at [663, 421] on icon "button" at bounding box center [674, 424] width 26 height 26
click at [224, 438] on button "carving" at bounding box center [205, 423] width 104 height 53
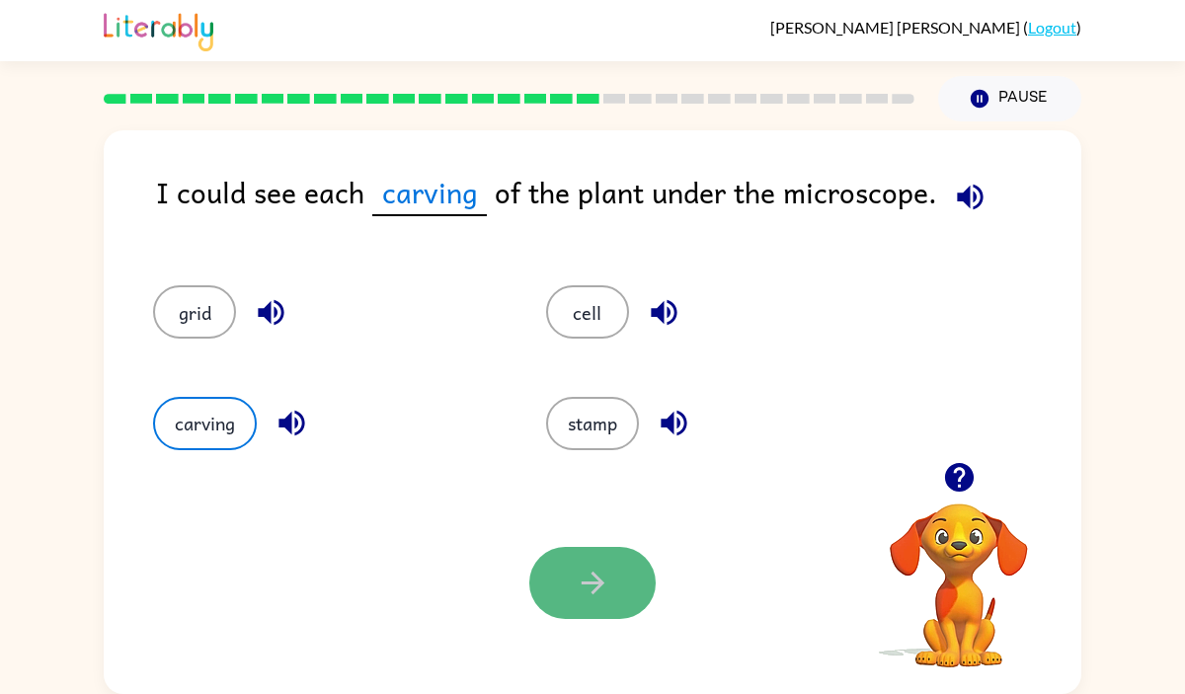
click at [576, 560] on button "button" at bounding box center [592, 583] width 126 height 72
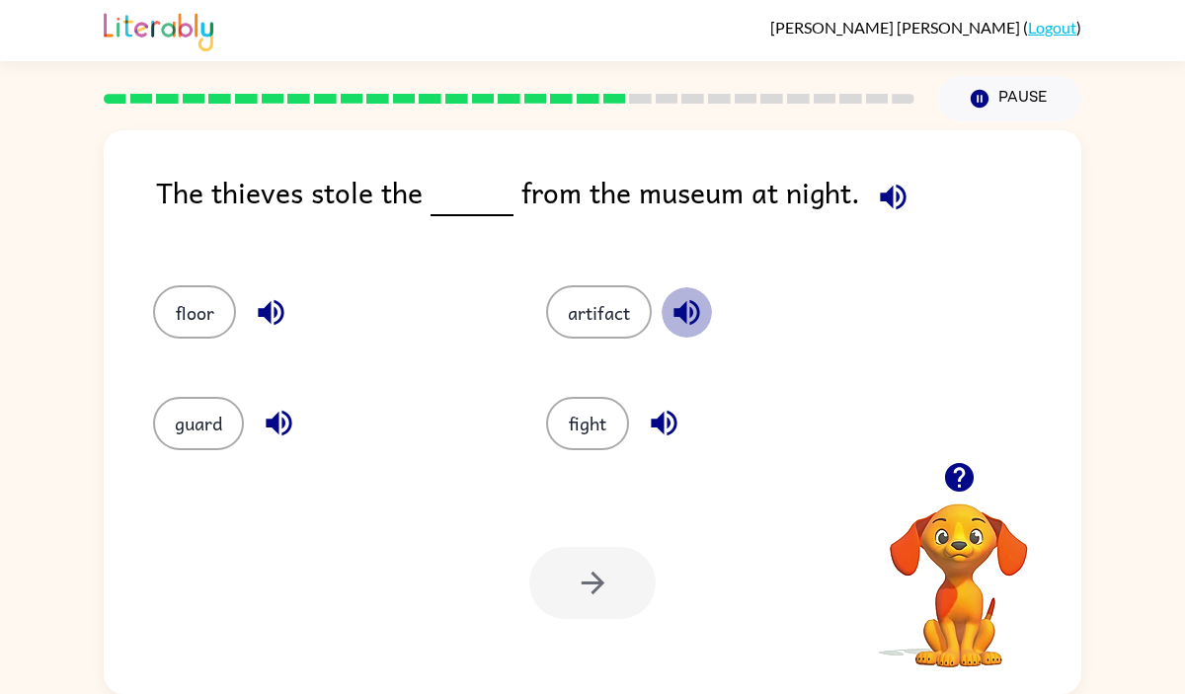
click at [676, 304] on icon "button" at bounding box center [686, 312] width 35 height 35
click at [570, 309] on button "artifact" at bounding box center [599, 311] width 106 height 53
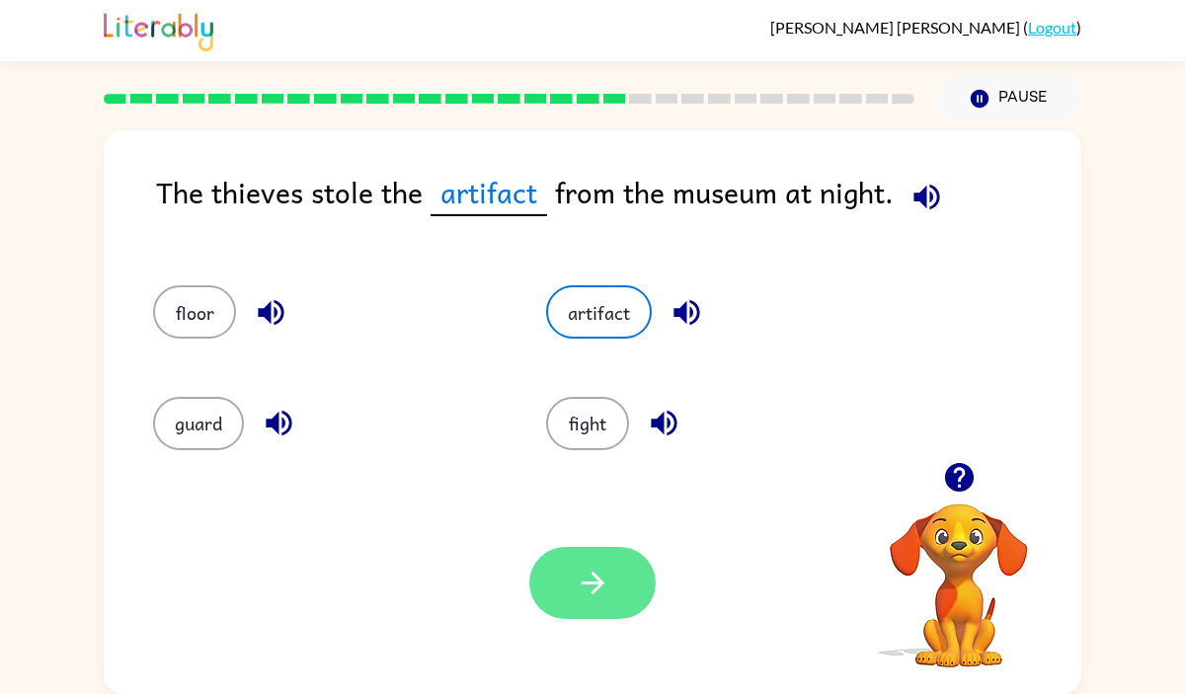
click at [589, 585] on icon "button" at bounding box center [593, 583] width 35 height 35
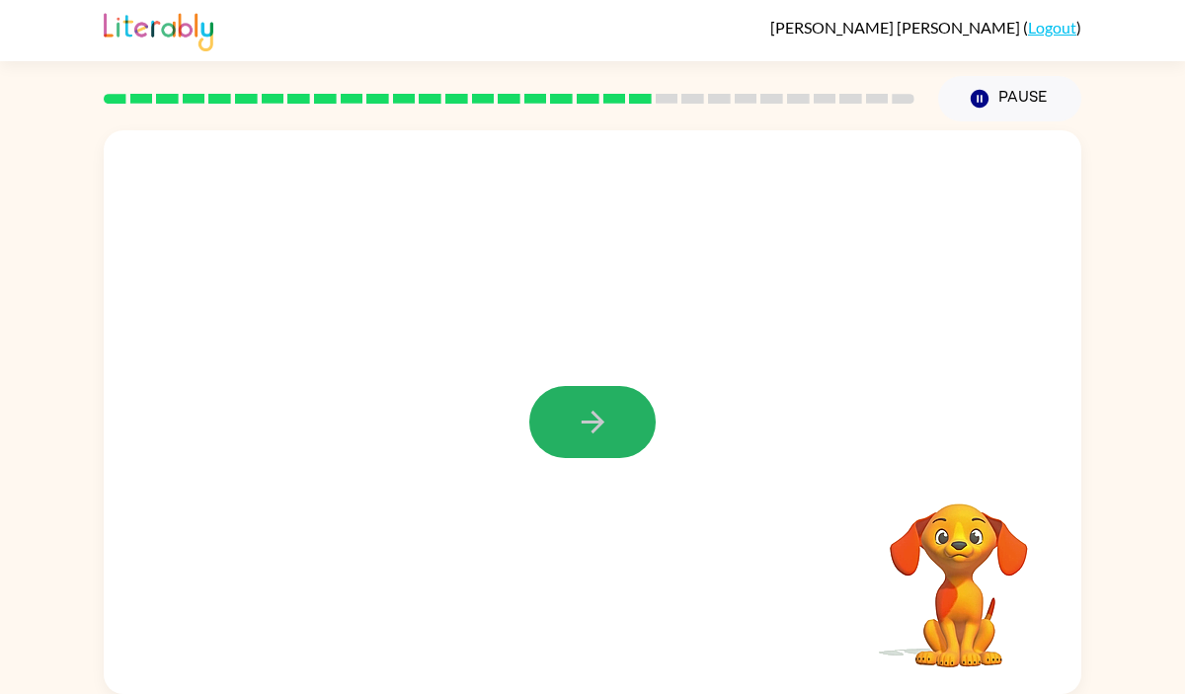
click at [573, 433] on button "button" at bounding box center [592, 422] width 126 height 72
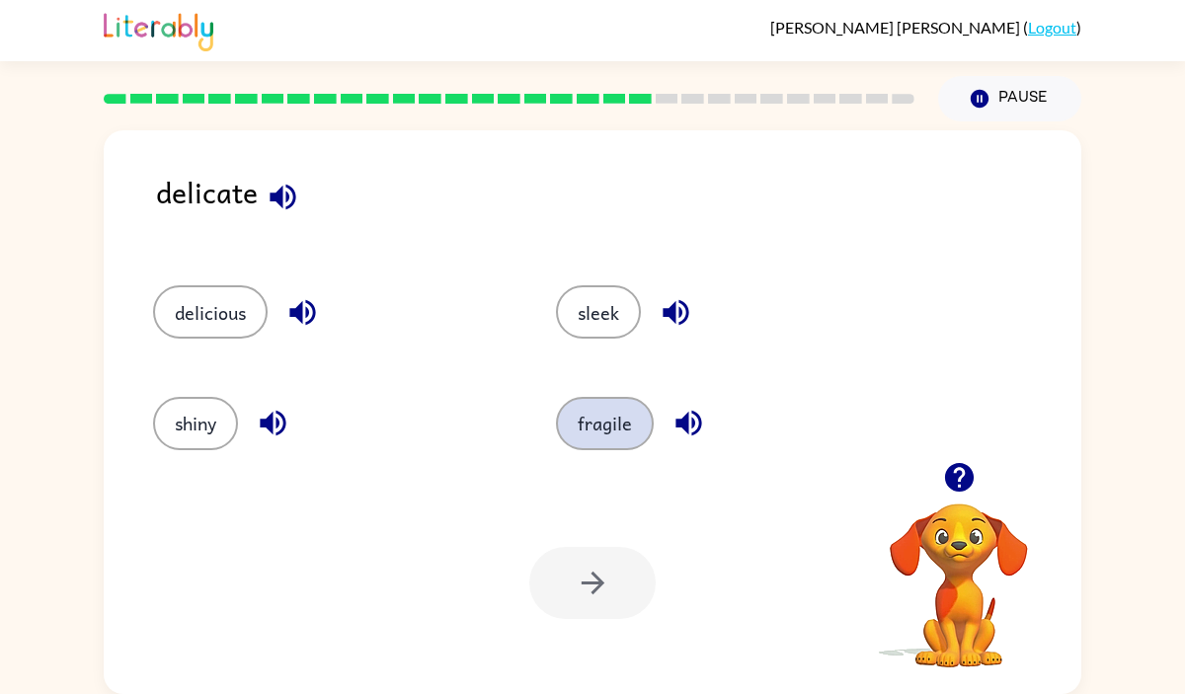
click at [586, 426] on button "fragile" at bounding box center [605, 423] width 98 height 53
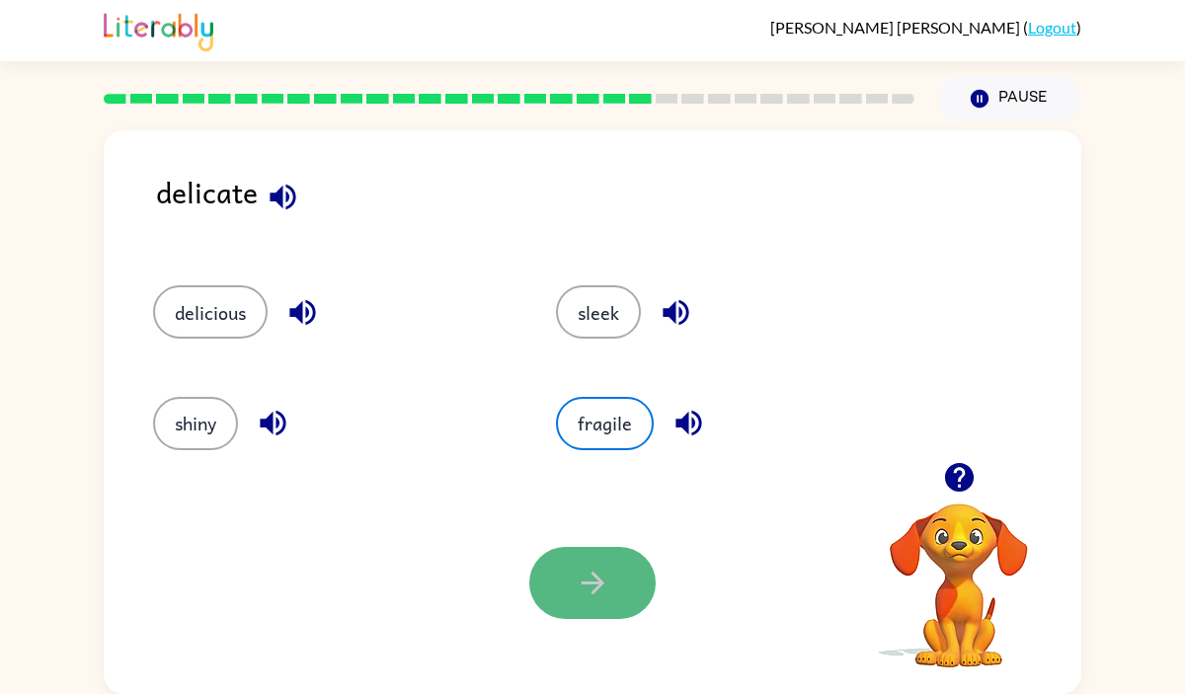
click at [594, 574] on icon "button" at bounding box center [593, 583] width 35 height 35
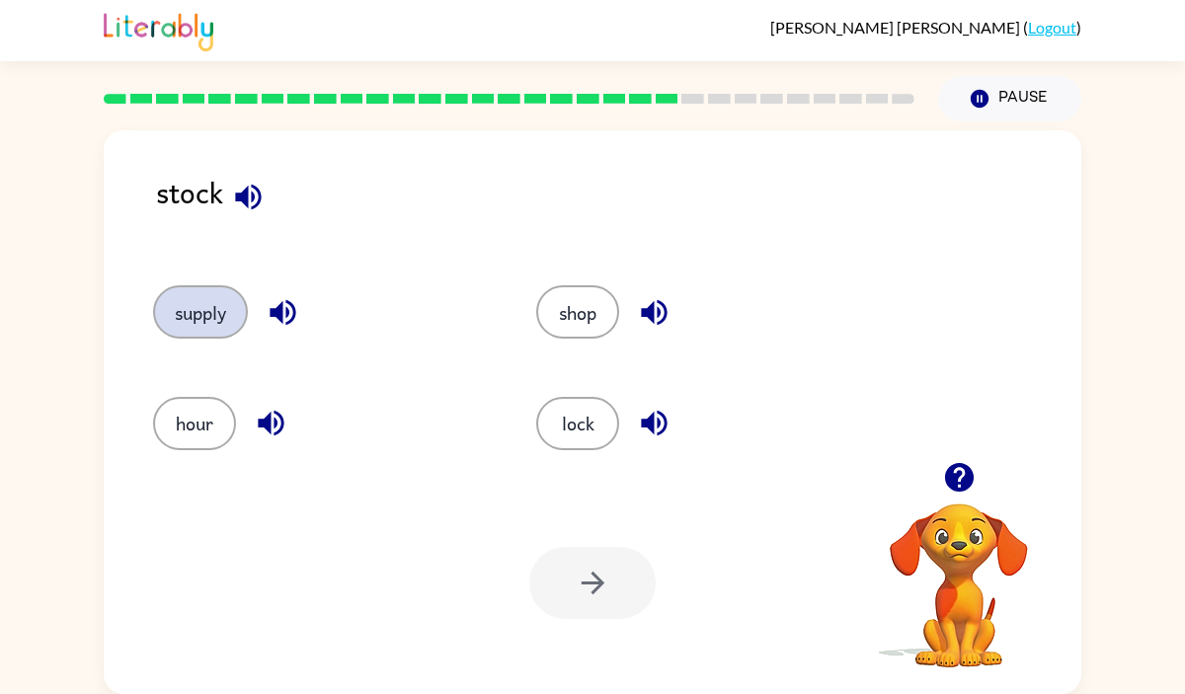
click at [180, 307] on button "supply" at bounding box center [200, 311] width 95 height 53
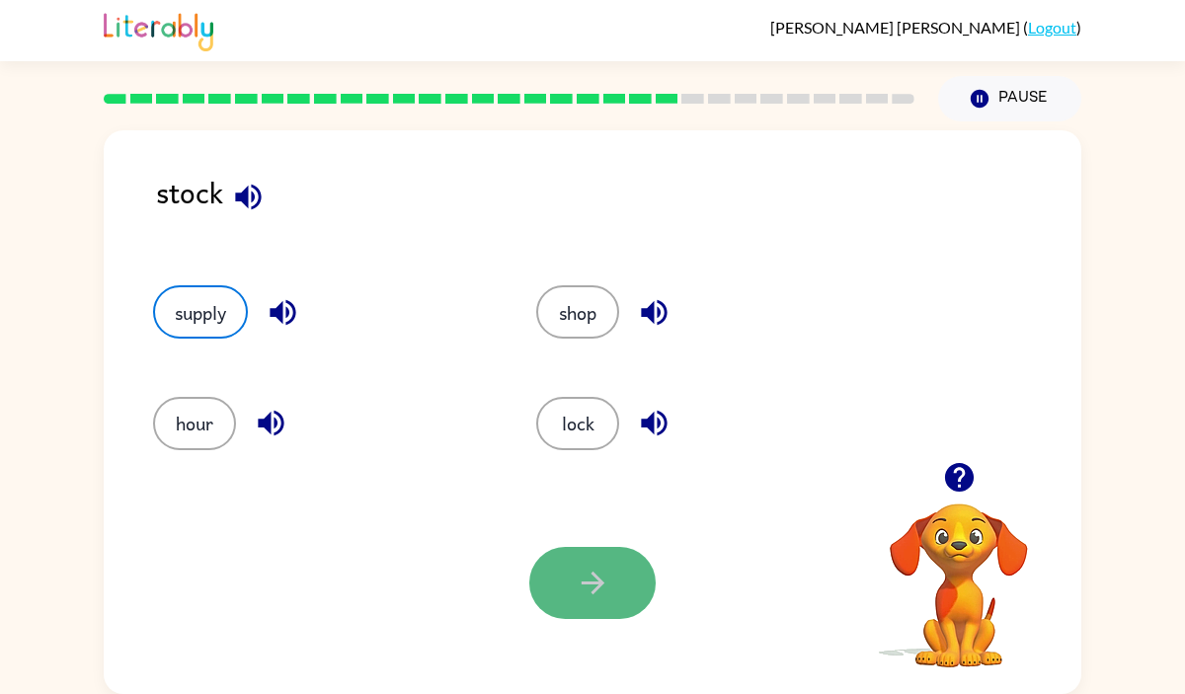
click at [550, 579] on button "button" at bounding box center [592, 583] width 126 height 72
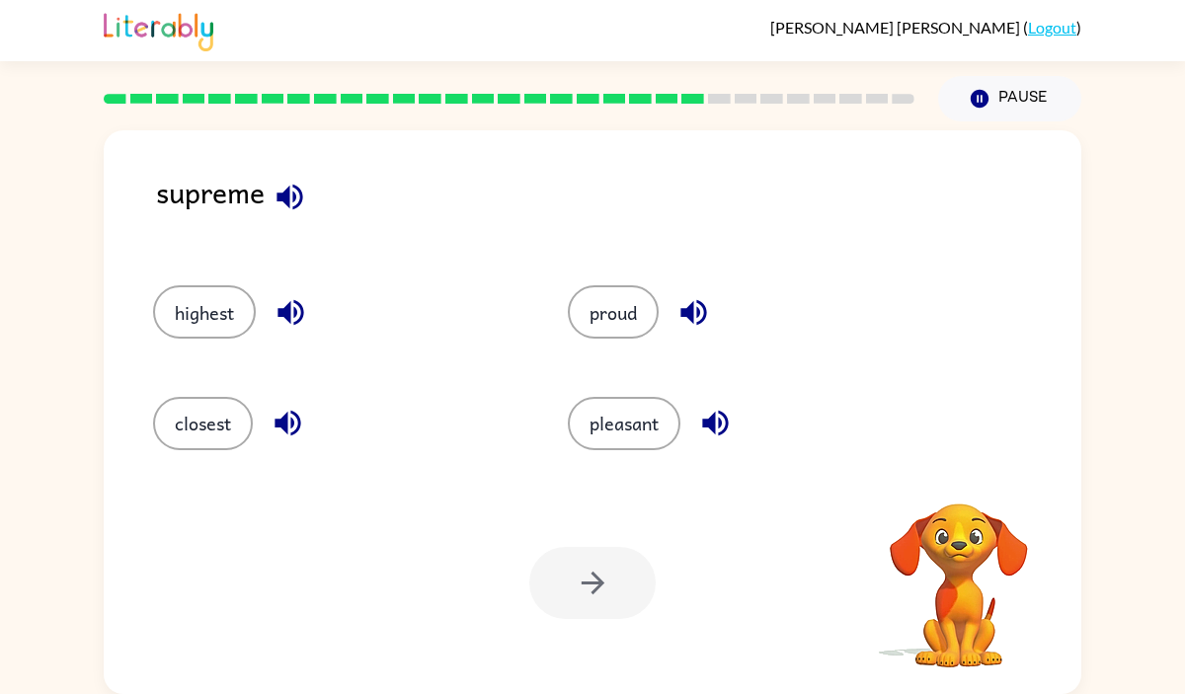
click at [282, 204] on icon "button" at bounding box center [290, 197] width 35 height 35
click at [715, 409] on icon "button" at bounding box center [715, 423] width 35 height 35
click at [227, 303] on button "highest" at bounding box center [204, 311] width 103 height 53
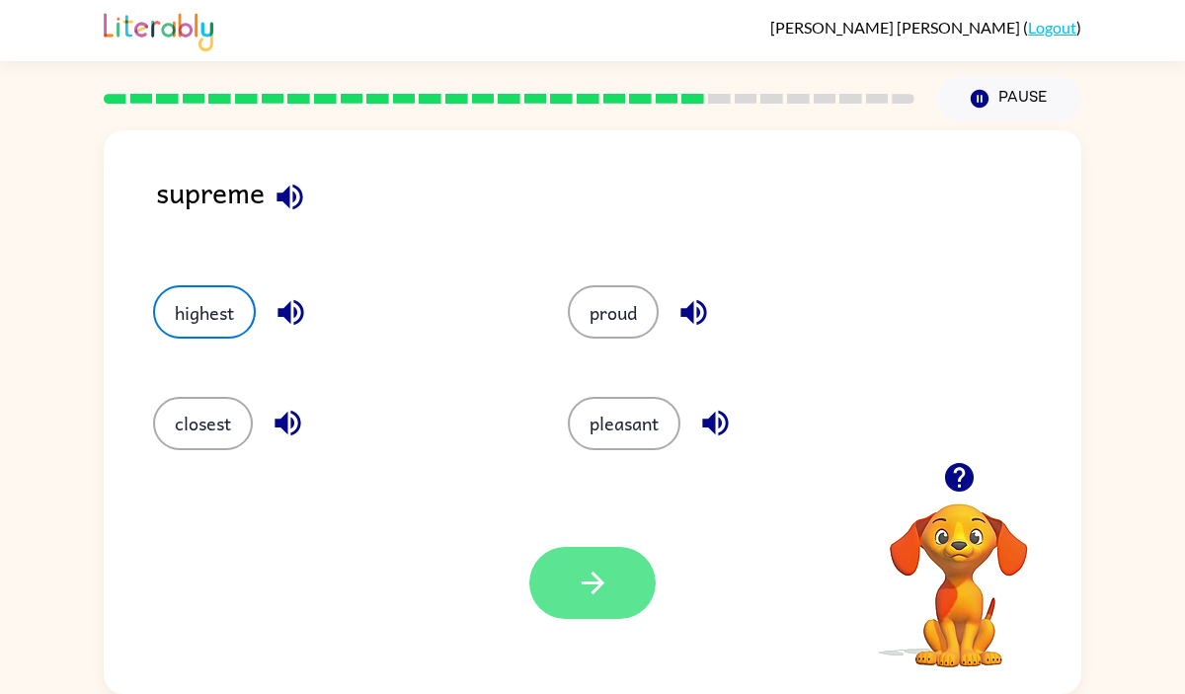
click at [588, 576] on icon "button" at bounding box center [593, 583] width 35 height 35
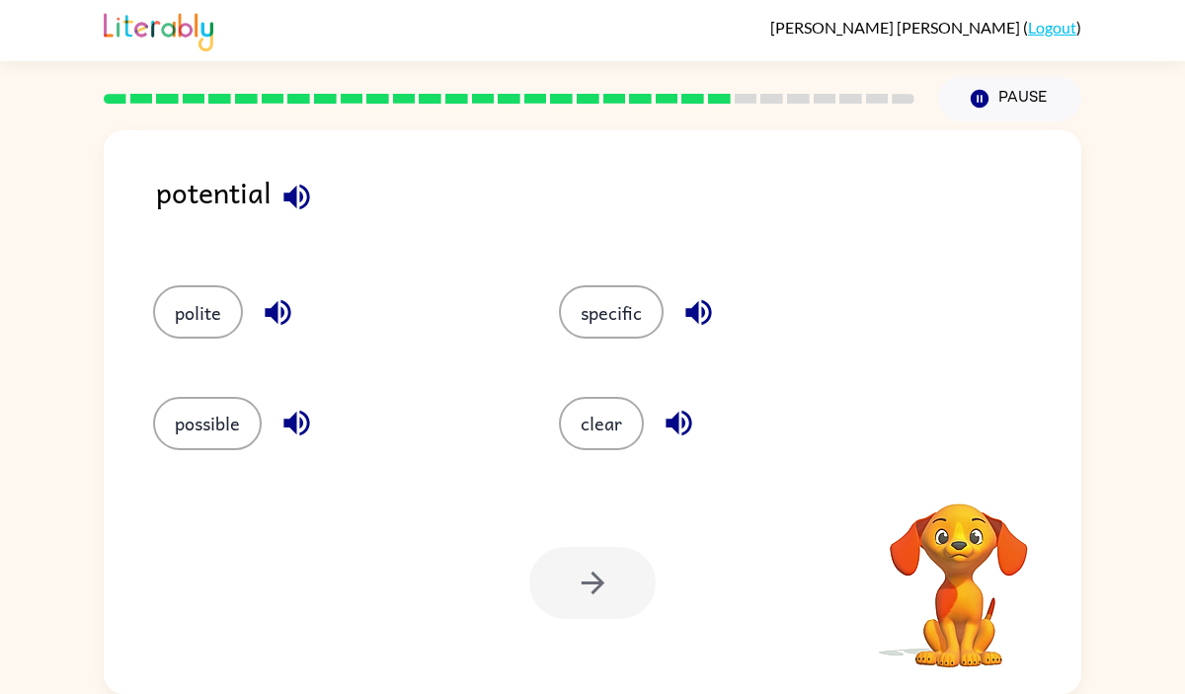
click at [331, 288] on div "polite" at bounding box center [333, 311] width 360 height 53
click at [289, 197] on icon "button" at bounding box center [296, 197] width 26 height 26
drag, startPoint x: 244, startPoint y: 428, endPoint x: 295, endPoint y: 439, distance: 52.7
click at [269, 436] on div "possible" at bounding box center [333, 423] width 360 height 53
click at [241, 414] on button "possible" at bounding box center [207, 423] width 109 height 53
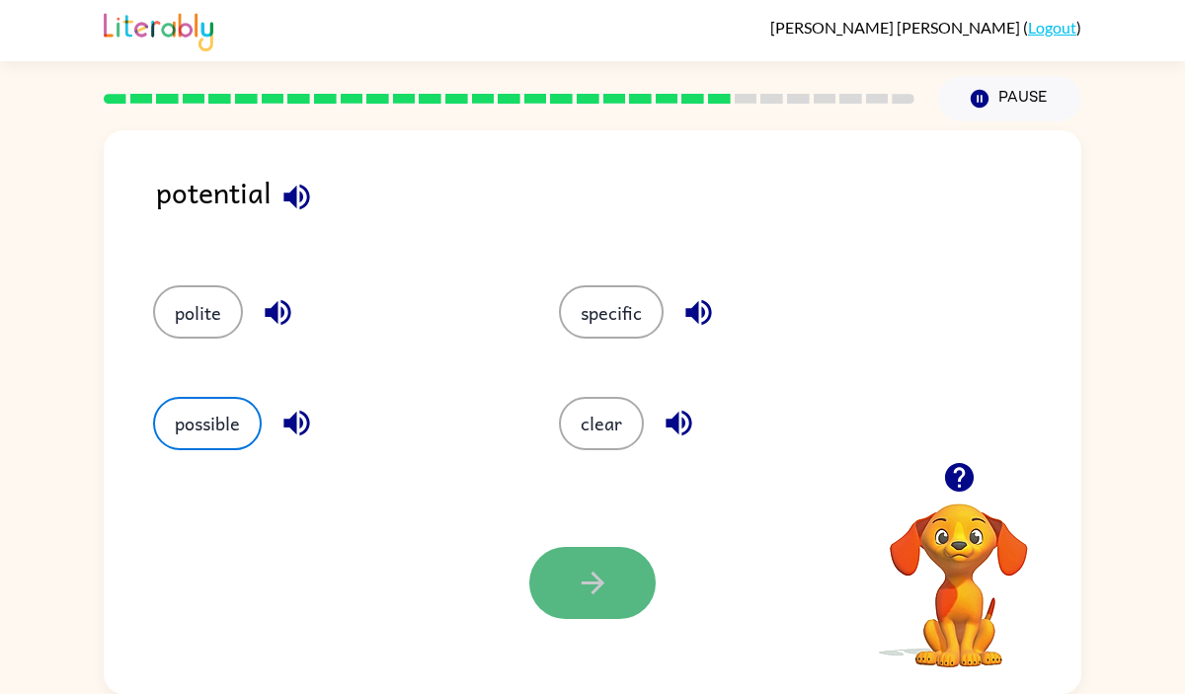
click at [587, 588] on icon "button" at bounding box center [593, 583] width 35 height 35
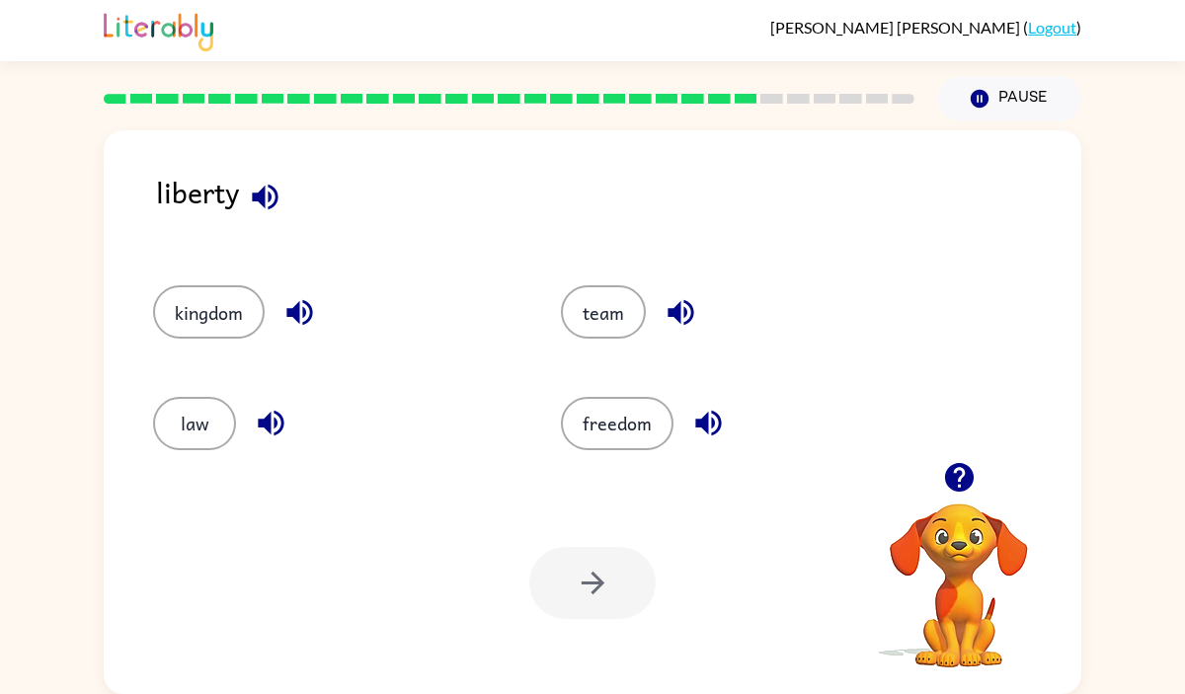
click at [263, 195] on icon "button" at bounding box center [265, 197] width 26 height 26
click at [266, 314] on div "kingdom" at bounding box center [334, 311] width 362 height 53
click at [248, 319] on button "kingdom" at bounding box center [209, 311] width 112 height 53
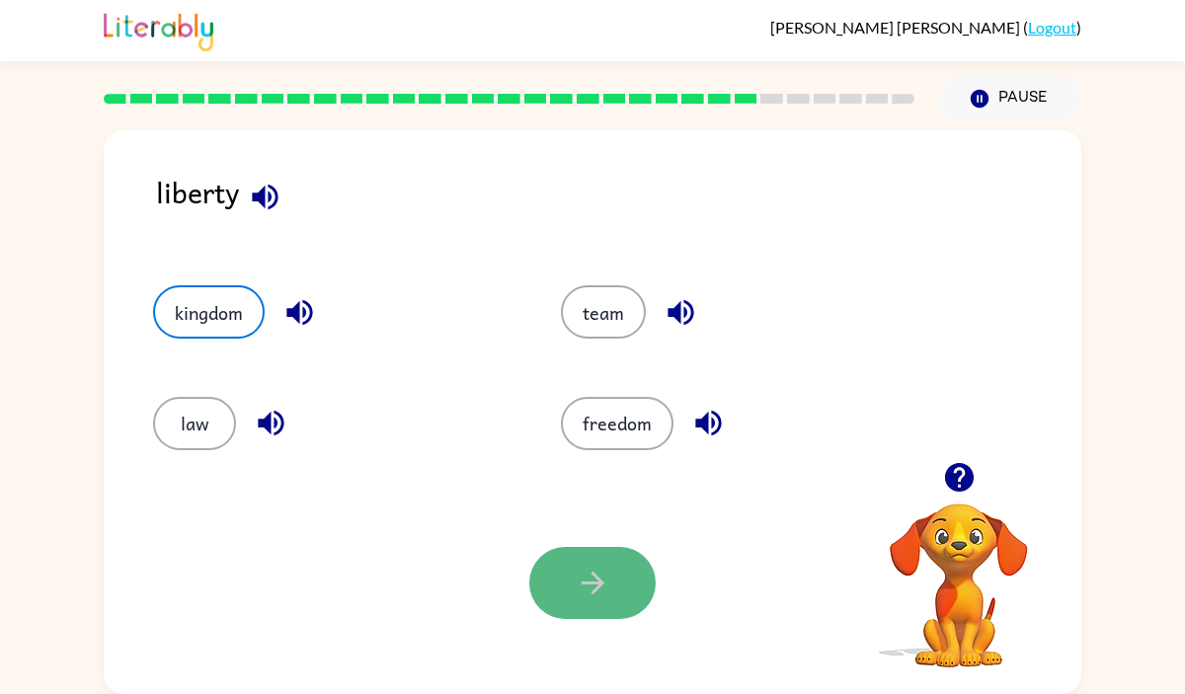
click at [588, 554] on button "button" at bounding box center [592, 583] width 126 height 72
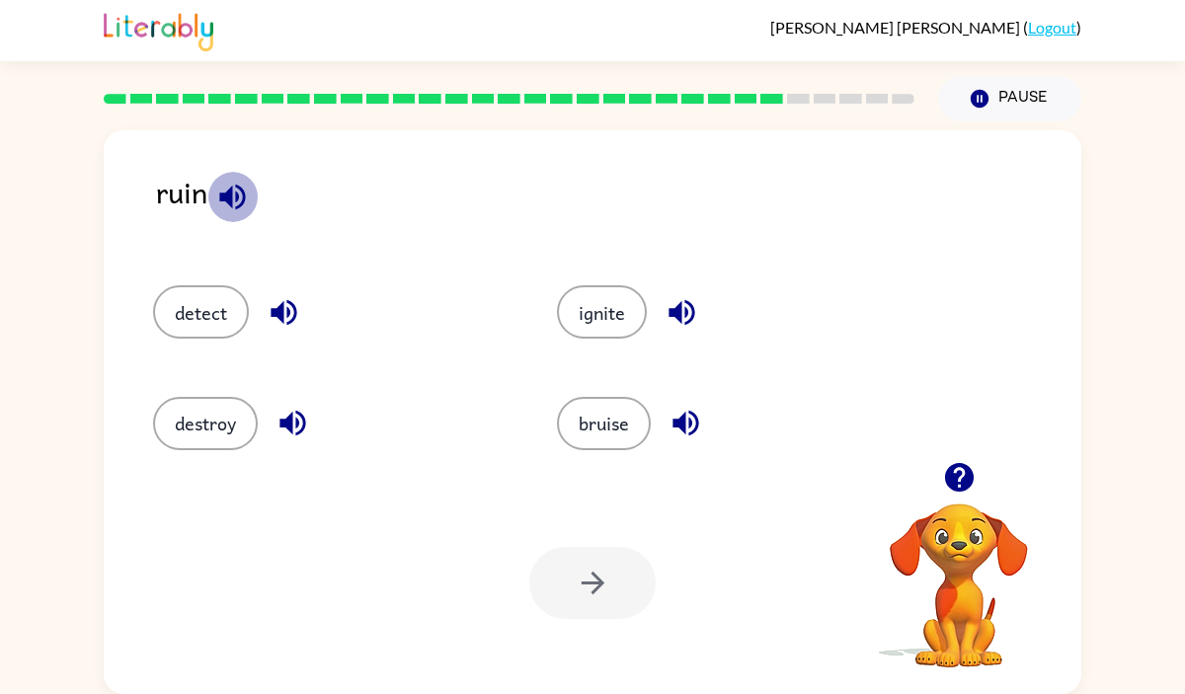
click at [224, 195] on icon "button" at bounding box center [232, 197] width 26 height 26
click at [267, 317] on icon "button" at bounding box center [284, 312] width 35 height 35
click at [681, 324] on icon "button" at bounding box center [681, 312] width 35 height 35
click at [235, 423] on button "destroy" at bounding box center [205, 423] width 105 height 53
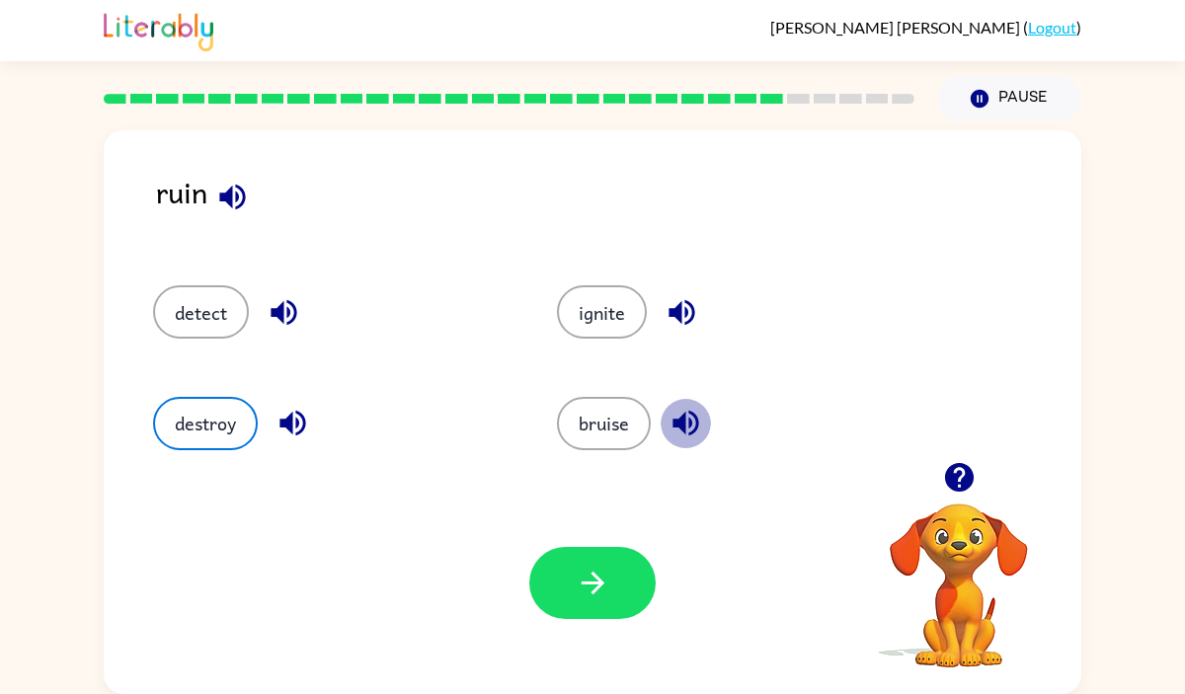
click at [680, 428] on icon "button" at bounding box center [685, 424] width 26 height 26
click at [566, 587] on button "button" at bounding box center [592, 583] width 126 height 72
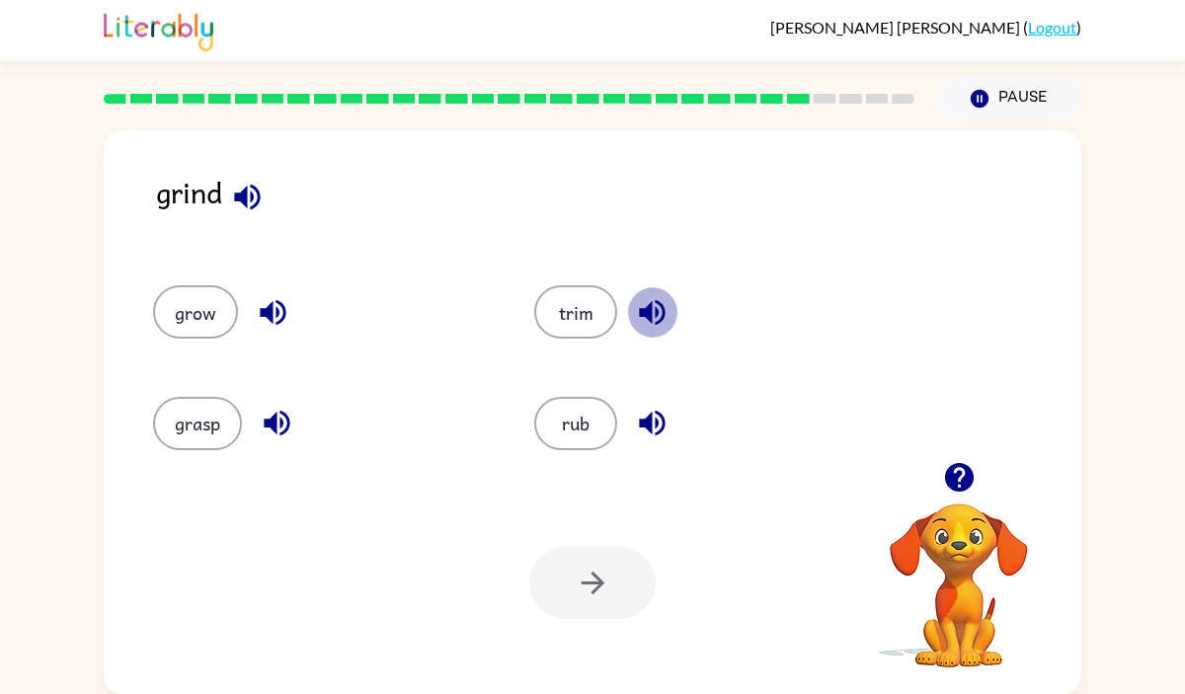
click at [668, 298] on icon "button" at bounding box center [652, 312] width 35 height 35
click at [260, 304] on icon "button" at bounding box center [273, 312] width 35 height 35
click at [282, 424] on icon "button" at bounding box center [277, 424] width 26 height 26
click at [649, 433] on icon "button" at bounding box center [652, 423] width 35 height 35
click at [566, 306] on button "trim" at bounding box center [575, 311] width 83 height 53
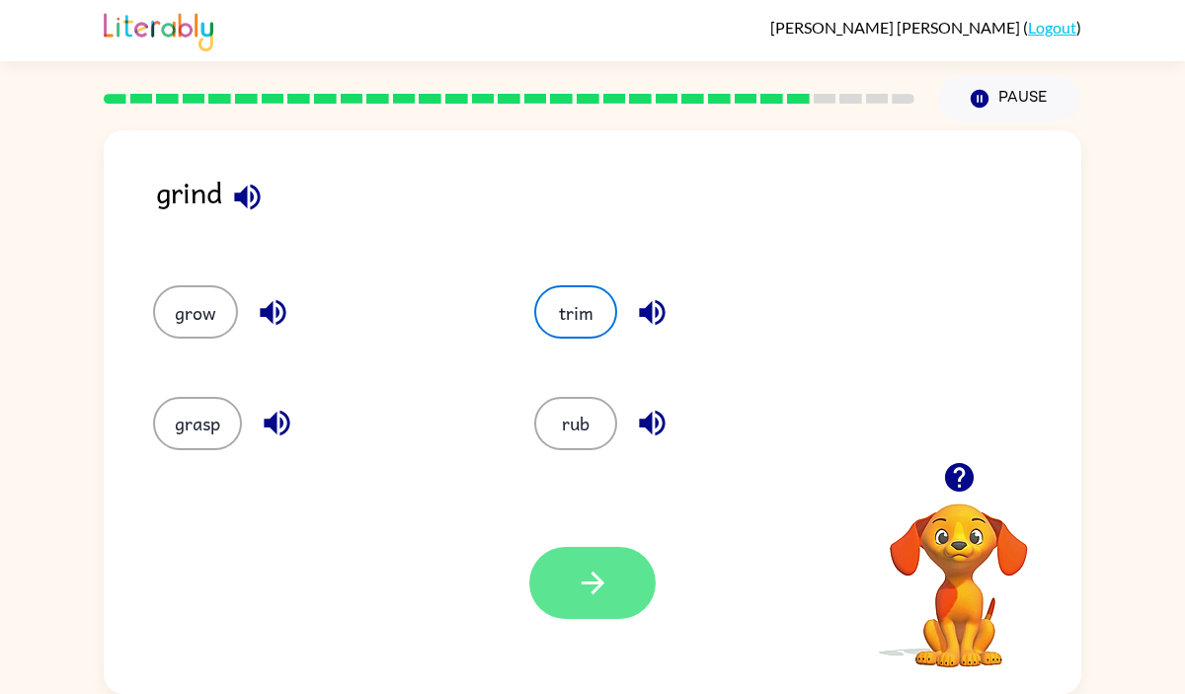
click at [621, 574] on button "button" at bounding box center [592, 583] width 126 height 72
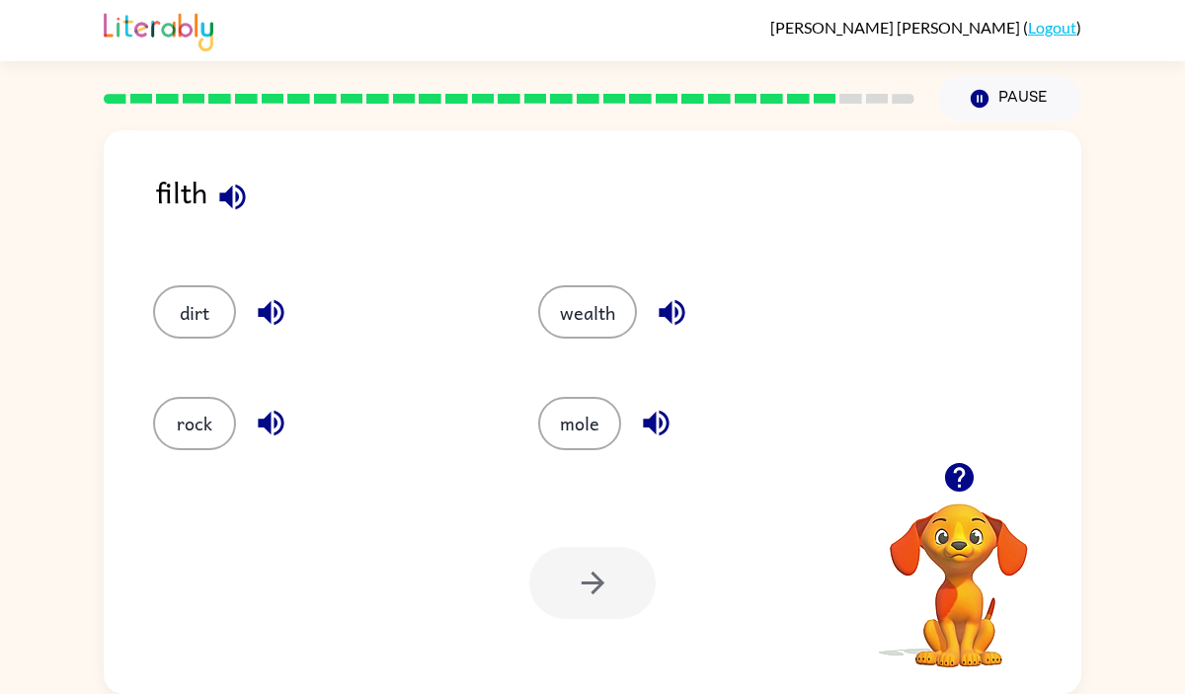
click at [227, 187] on icon "button" at bounding box center [232, 197] width 35 height 35
click at [662, 418] on icon "button" at bounding box center [656, 423] width 35 height 35
click at [653, 307] on button "button" at bounding box center [672, 312] width 50 height 50
click at [195, 291] on button "dirt" at bounding box center [194, 311] width 83 height 53
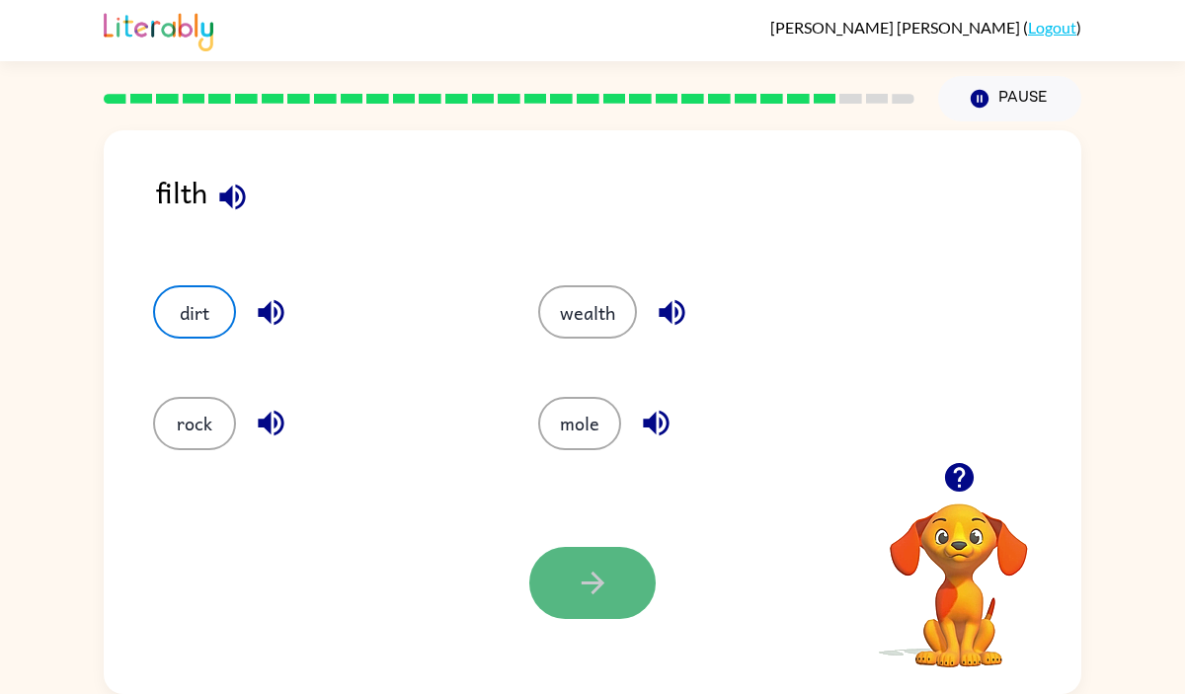
click at [589, 569] on icon "button" at bounding box center [593, 583] width 35 height 35
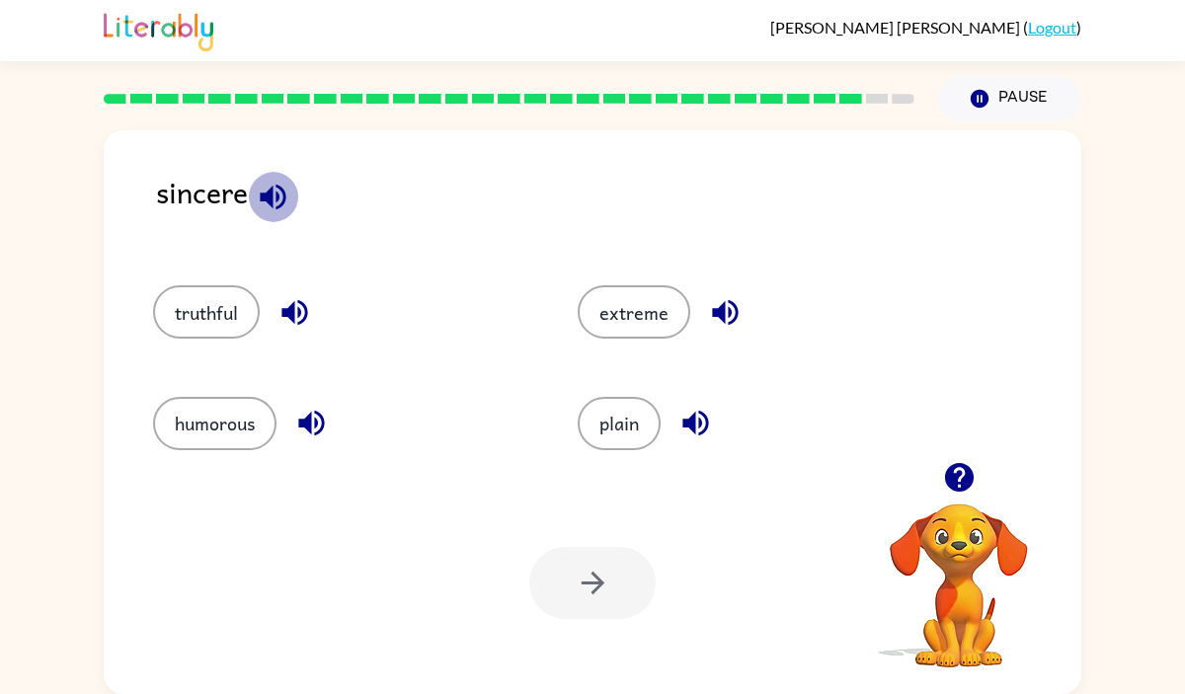
click at [267, 192] on icon "button" at bounding box center [273, 197] width 26 height 26
click at [330, 429] on button "button" at bounding box center [311, 423] width 50 height 50
click at [718, 302] on icon "button" at bounding box center [725, 312] width 35 height 35
click at [185, 280] on div "truthful" at bounding box center [328, 303] width 425 height 111
click at [207, 307] on button "truthful" at bounding box center [206, 311] width 107 height 53
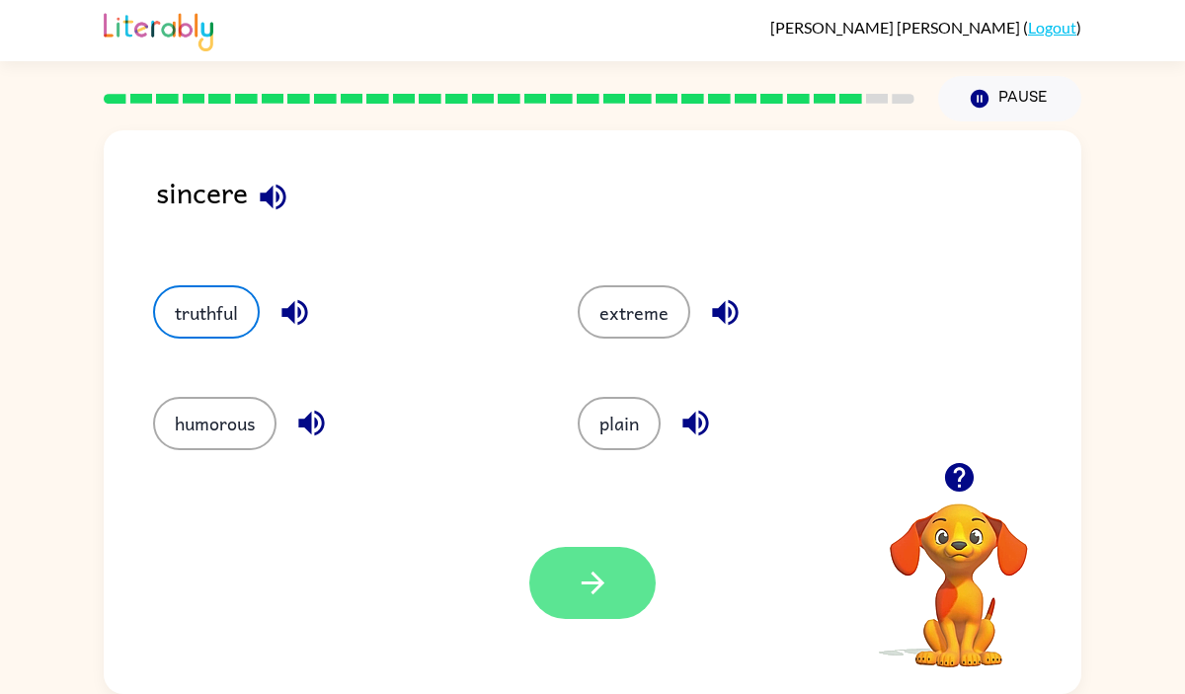
click at [614, 587] on button "button" at bounding box center [592, 583] width 126 height 72
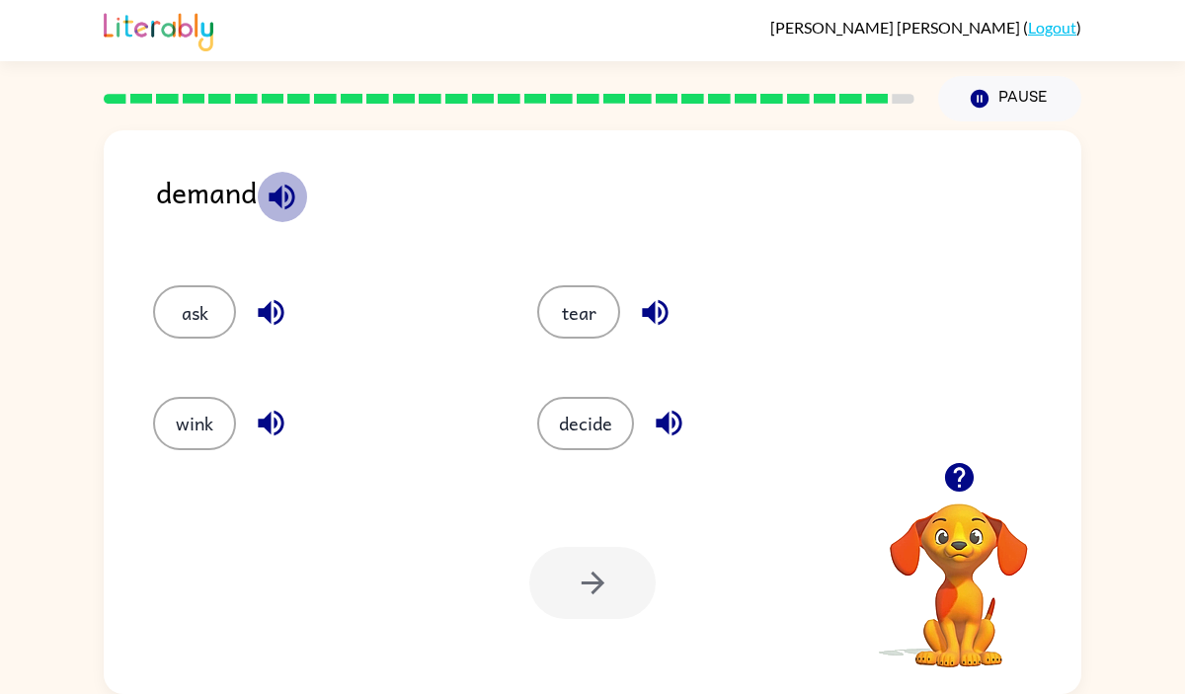
click at [290, 186] on icon "button" at bounding box center [282, 197] width 35 height 35
click at [201, 290] on button "ask" at bounding box center [194, 311] width 83 height 53
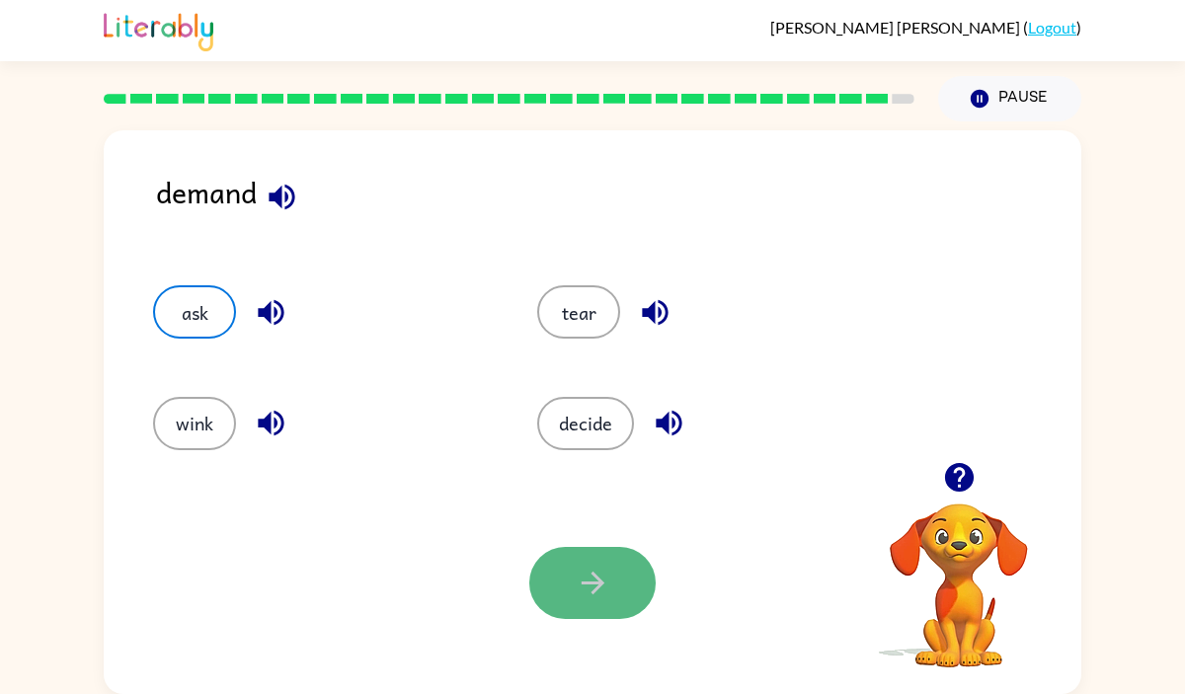
click at [605, 568] on icon "button" at bounding box center [593, 583] width 35 height 35
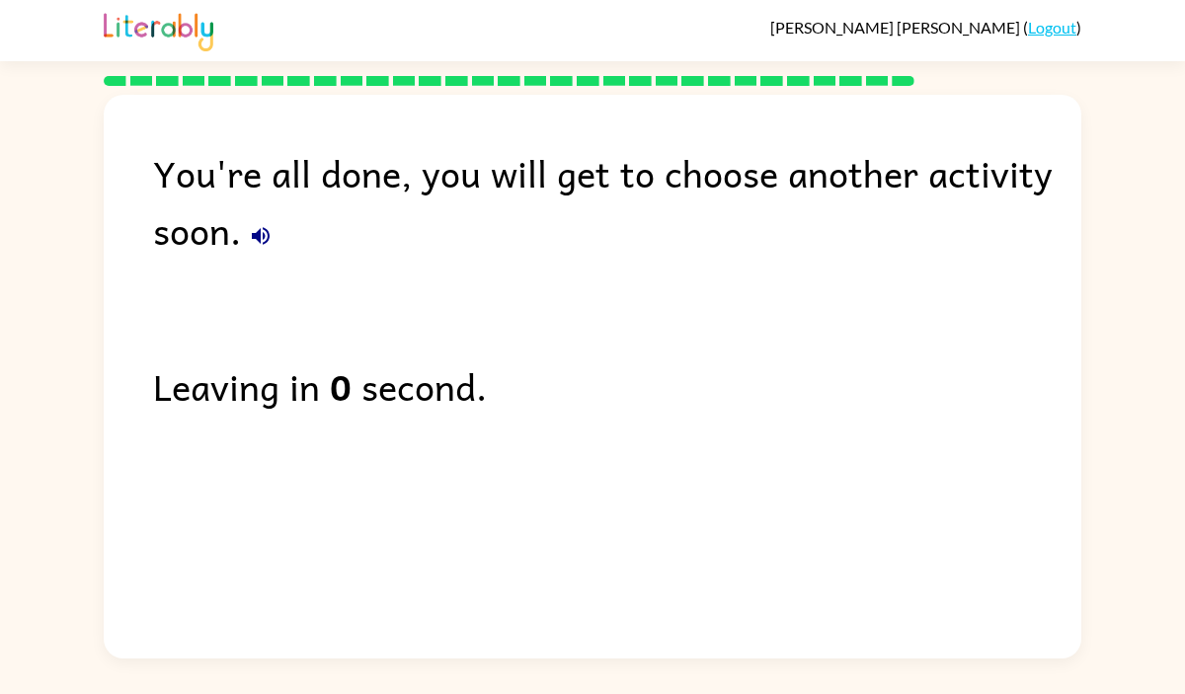
click at [664, 378] on div "Leaving in 0 second." at bounding box center [617, 385] width 928 height 57
click at [1135, 207] on div "You're all done, you will get to choose another activity soon. Leaving in 0 sec…" at bounding box center [592, 372] width 1185 height 573
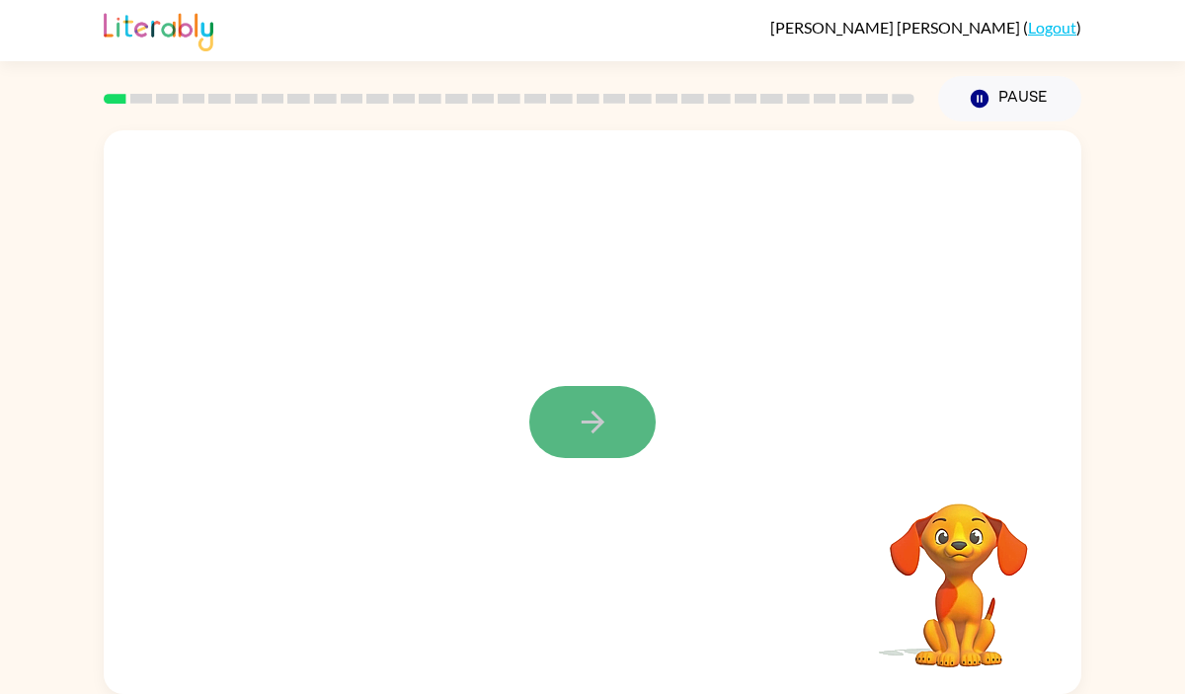
click at [606, 414] on icon "button" at bounding box center [593, 422] width 35 height 35
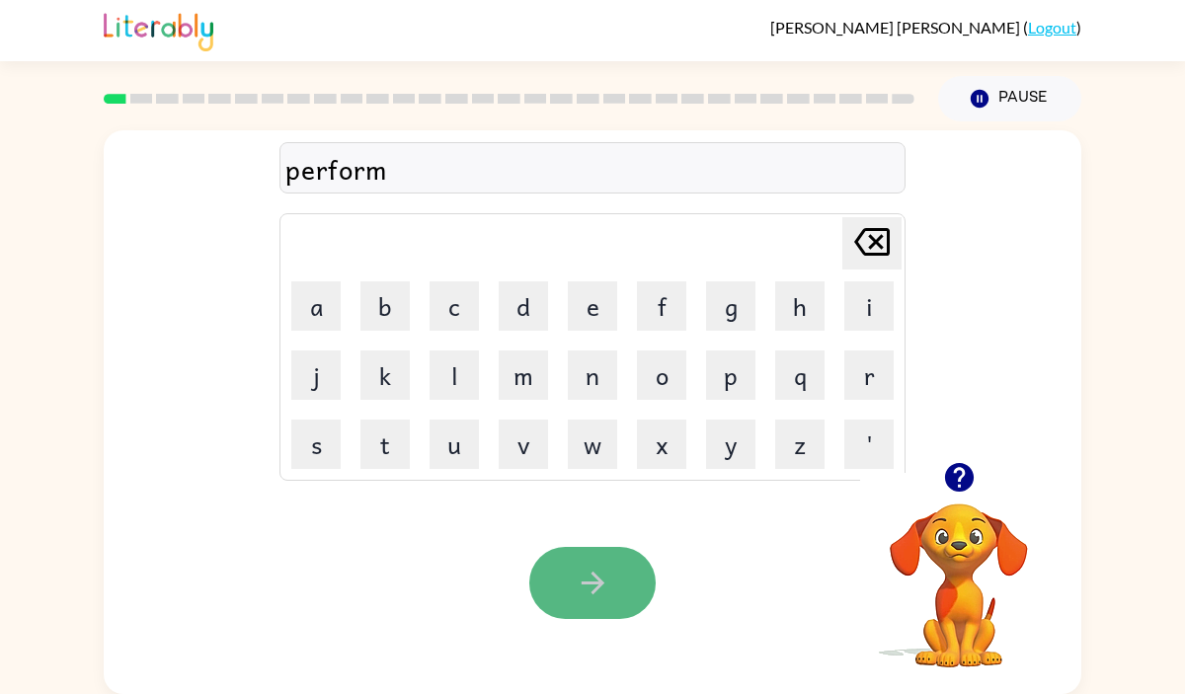
click at [591, 563] on button "button" at bounding box center [592, 583] width 126 height 72
click at [592, 604] on button "button" at bounding box center [592, 583] width 126 height 72
click at [587, 584] on icon "button" at bounding box center [593, 583] width 35 height 35
click at [608, 584] on icon "button" at bounding box center [593, 583] width 35 height 35
click at [608, 571] on icon "button" at bounding box center [593, 583] width 35 height 35
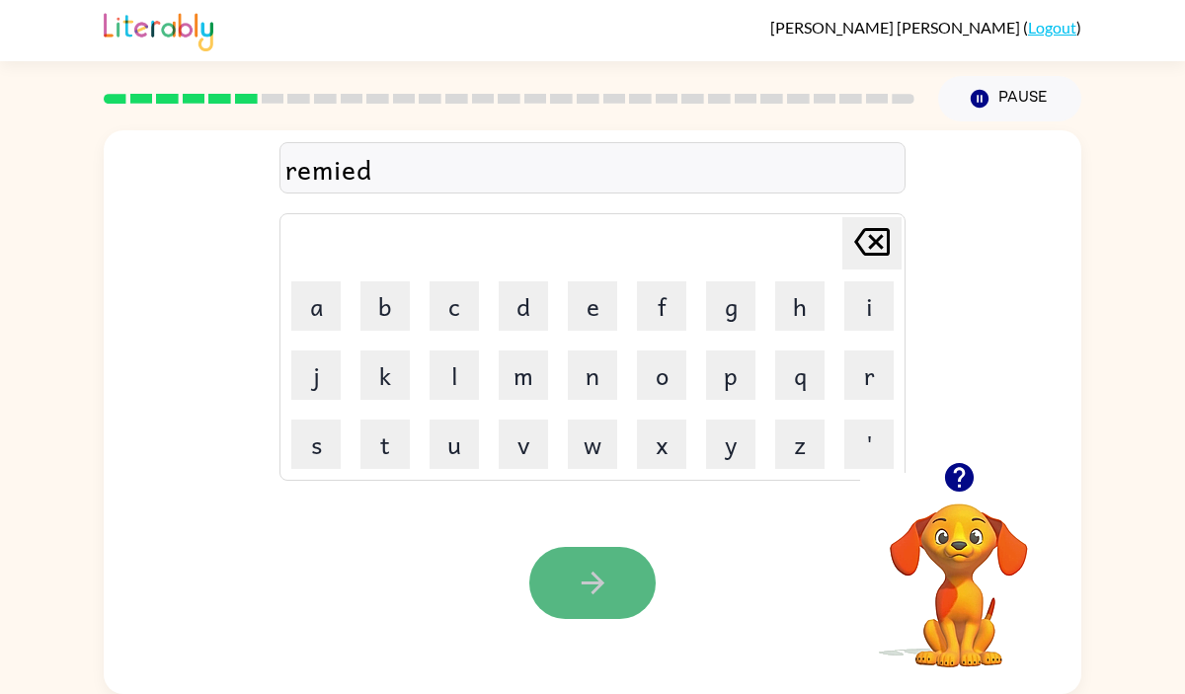
click at [580, 574] on icon "button" at bounding box center [593, 583] width 35 height 35
click at [595, 595] on icon "button" at bounding box center [593, 583] width 35 height 35
click at [332, 172] on div "vissible" at bounding box center [592, 168] width 614 height 41
click at [334, 171] on div "vissible" at bounding box center [592, 168] width 614 height 41
click at [335, 173] on div "vissible" at bounding box center [592, 168] width 614 height 41
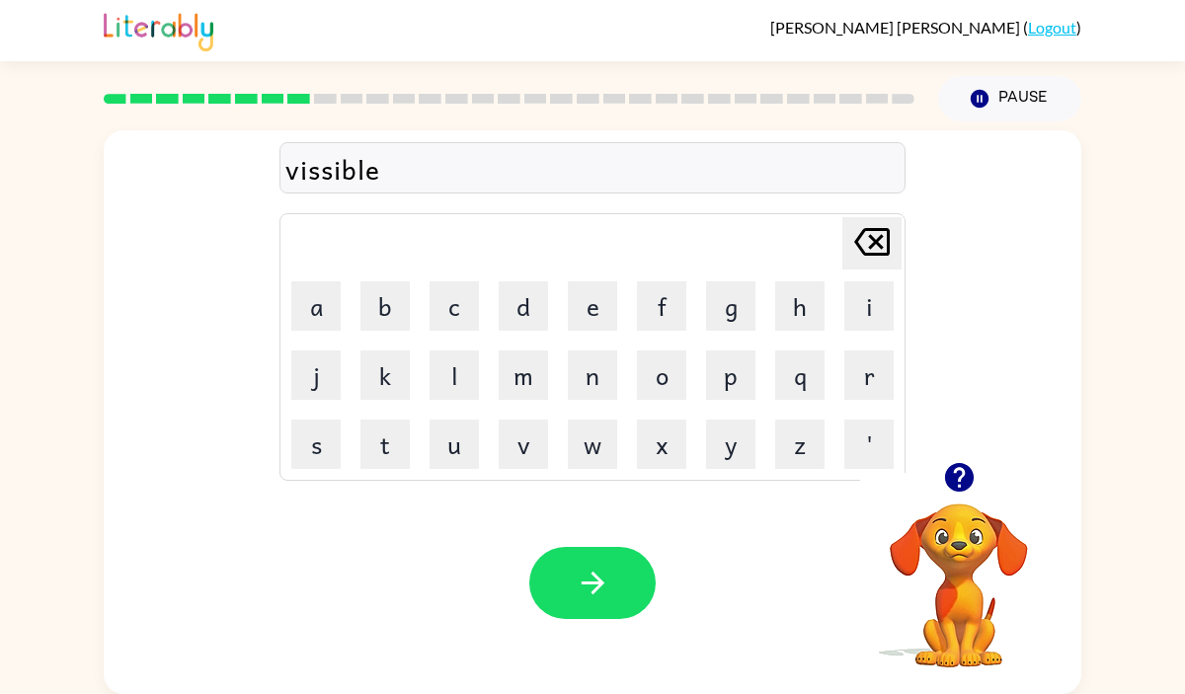
click at [435, 156] on div "vissible" at bounding box center [592, 168] width 614 height 41
click at [386, 167] on div "visible" at bounding box center [592, 168] width 614 height 41
click at [621, 581] on button "button" at bounding box center [592, 583] width 126 height 72
click at [623, 588] on button "button" at bounding box center [592, 583] width 126 height 72
click at [617, 591] on button "button" at bounding box center [592, 583] width 126 height 72
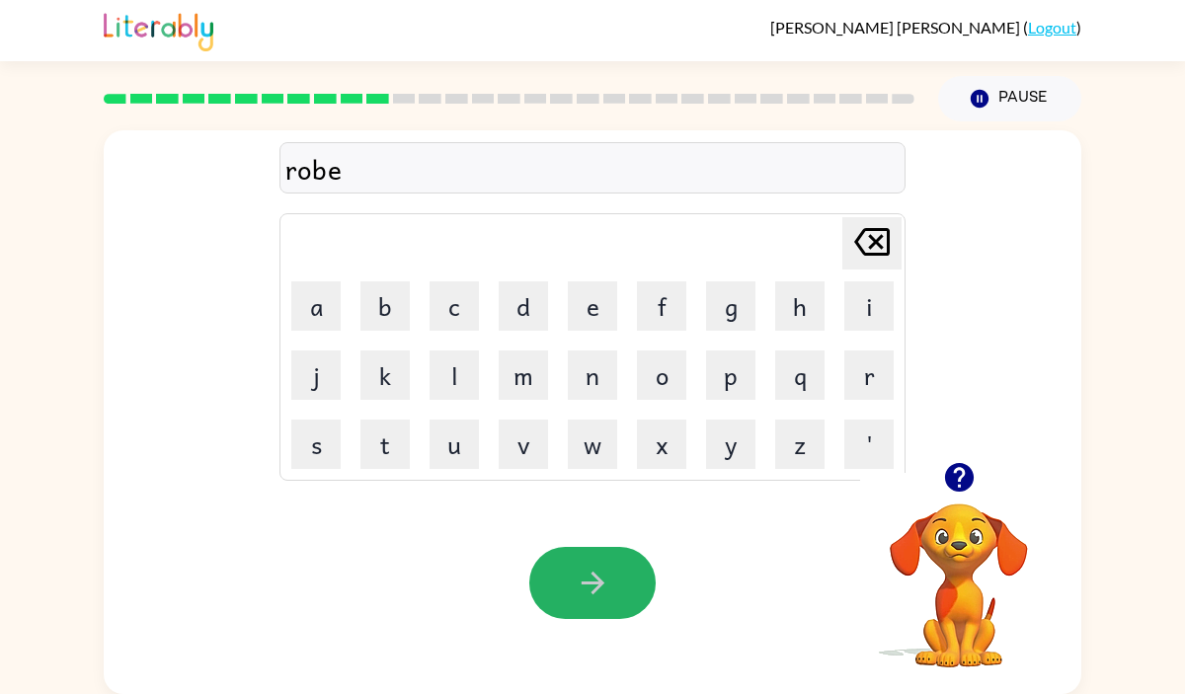
click at [618, 592] on button "button" at bounding box center [592, 583] width 126 height 72
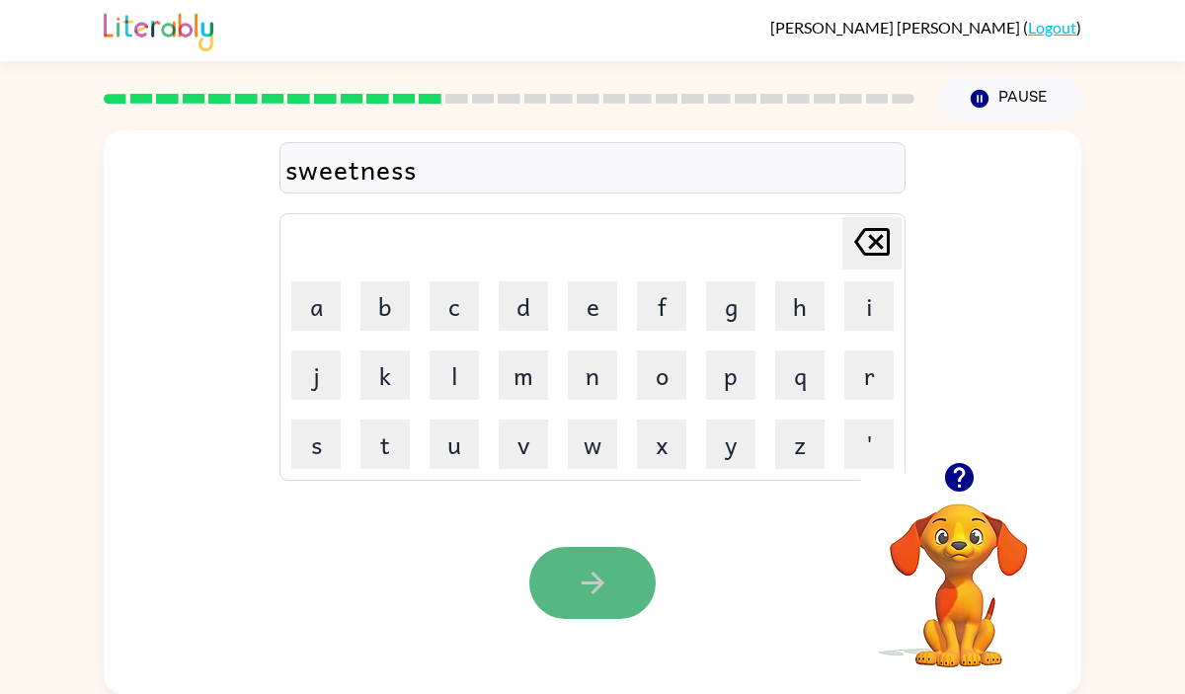
click at [616, 591] on button "button" at bounding box center [592, 583] width 126 height 72
click at [592, 579] on icon "button" at bounding box center [593, 583] width 35 height 35
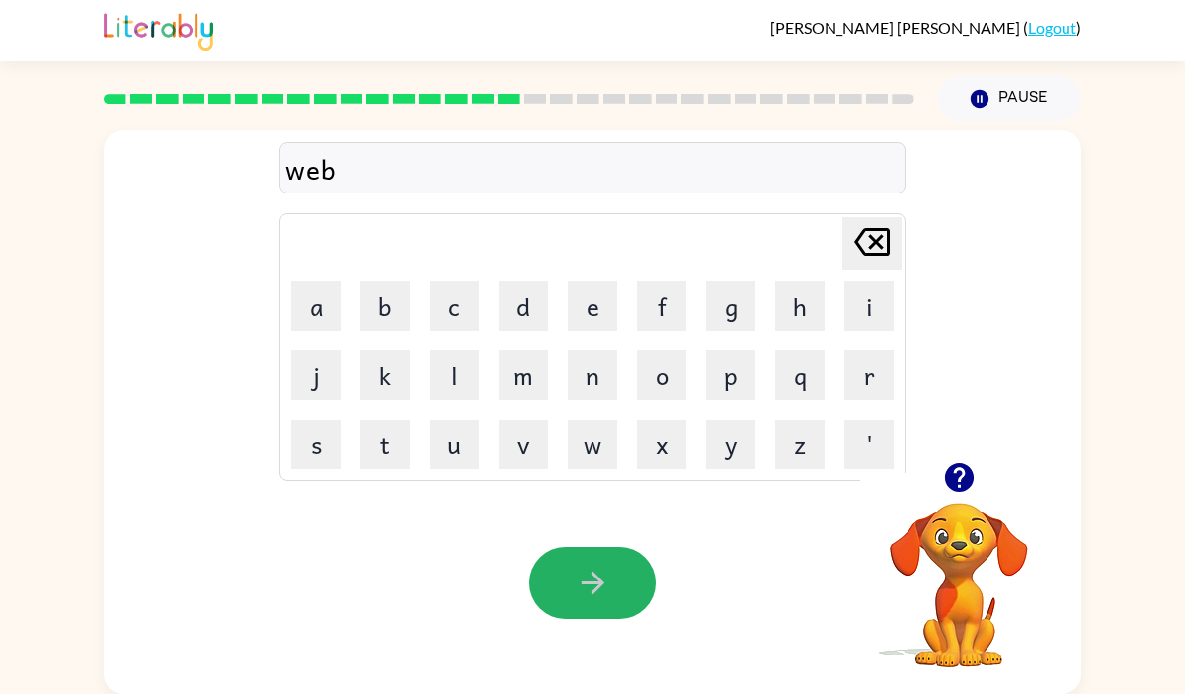
click at [592, 579] on icon "button" at bounding box center [593, 583] width 35 height 35
click at [592, 580] on icon "button" at bounding box center [593, 583] width 35 height 35
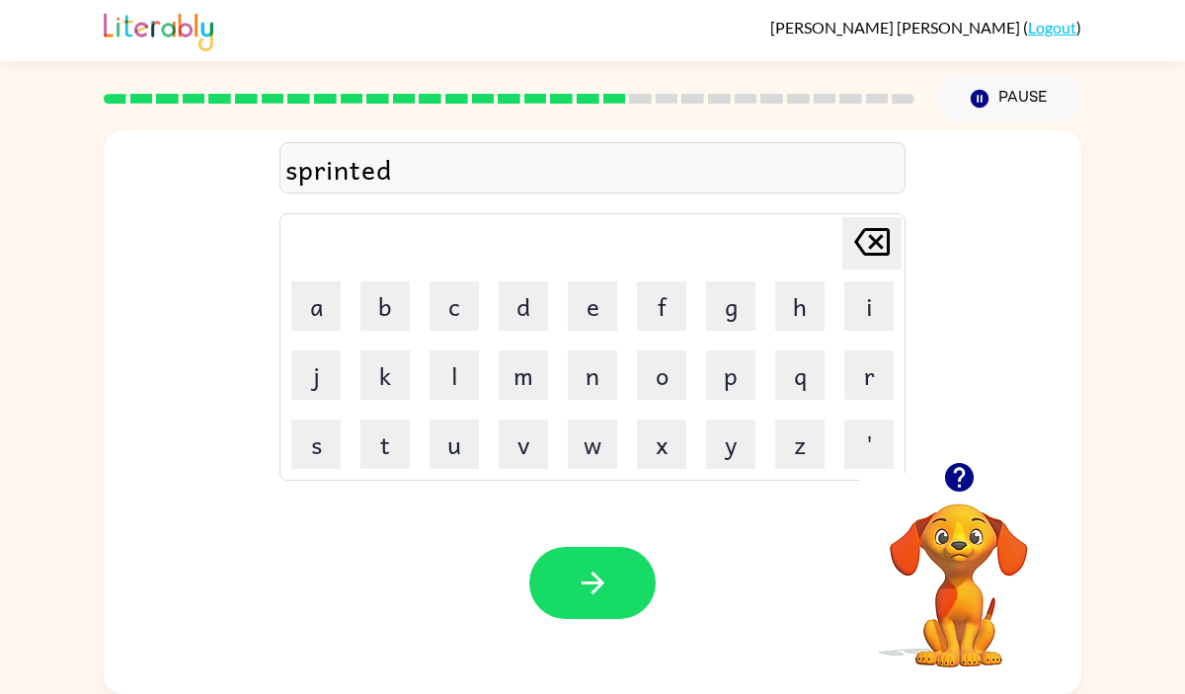
click at [592, 580] on icon "button" at bounding box center [593, 583] width 35 height 35
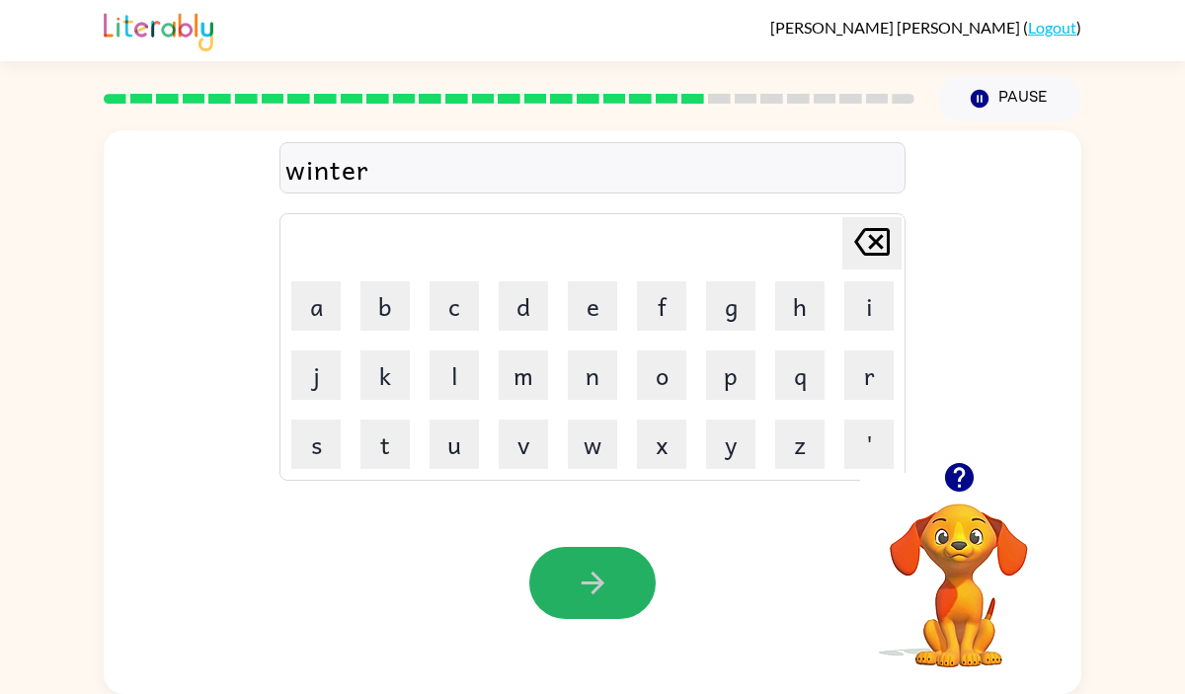
click at [593, 577] on icon "button" at bounding box center [593, 583] width 35 height 35
click at [593, 575] on icon "button" at bounding box center [592, 583] width 23 height 23
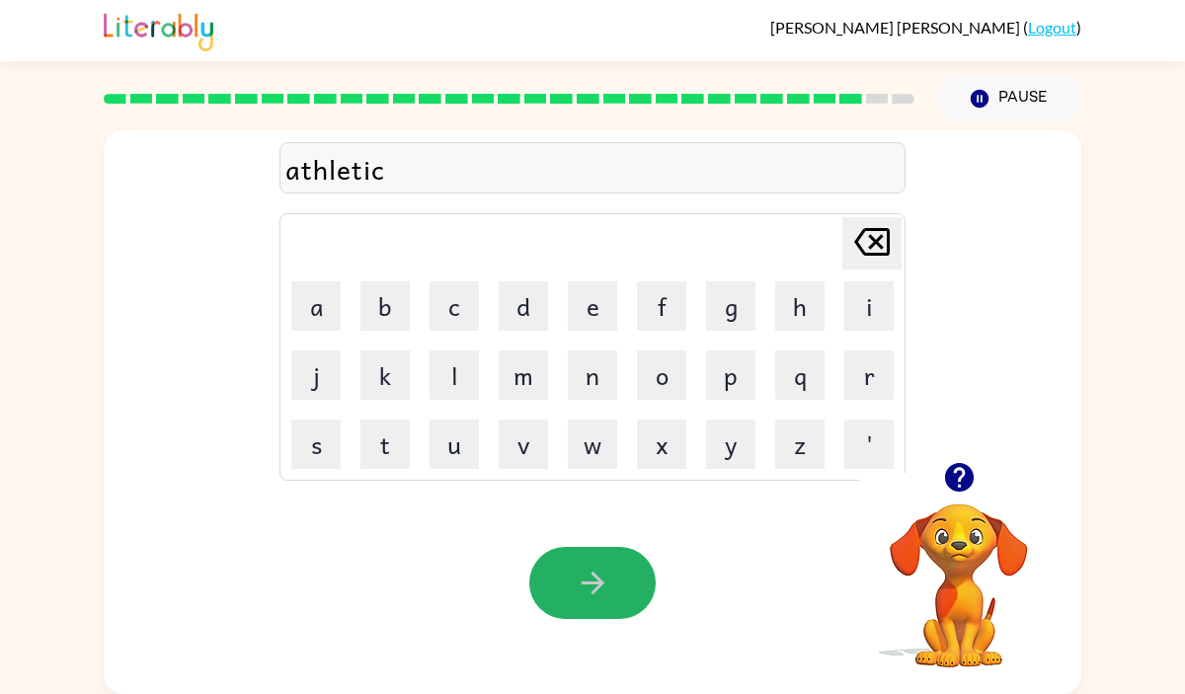
click at [593, 575] on icon "button" at bounding box center [592, 583] width 23 height 23
click at [591, 575] on icon "button" at bounding box center [592, 583] width 23 height 23
